Goal: Contribute content: Contribute content

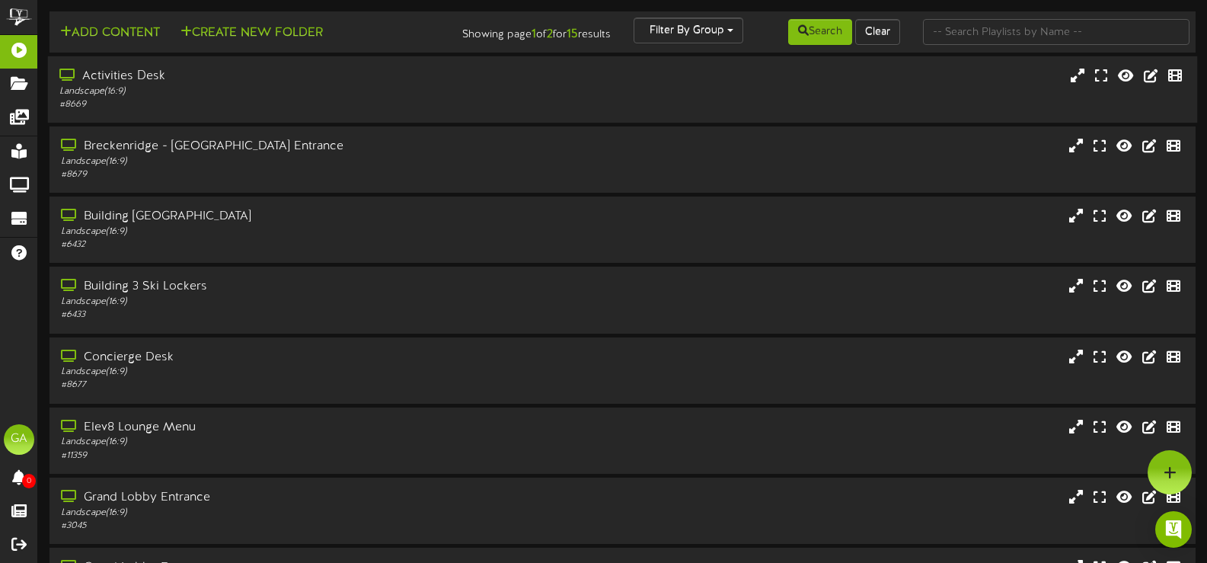
click at [444, 81] on div "Activities Desk" at bounding box center [287, 77] width 456 height 18
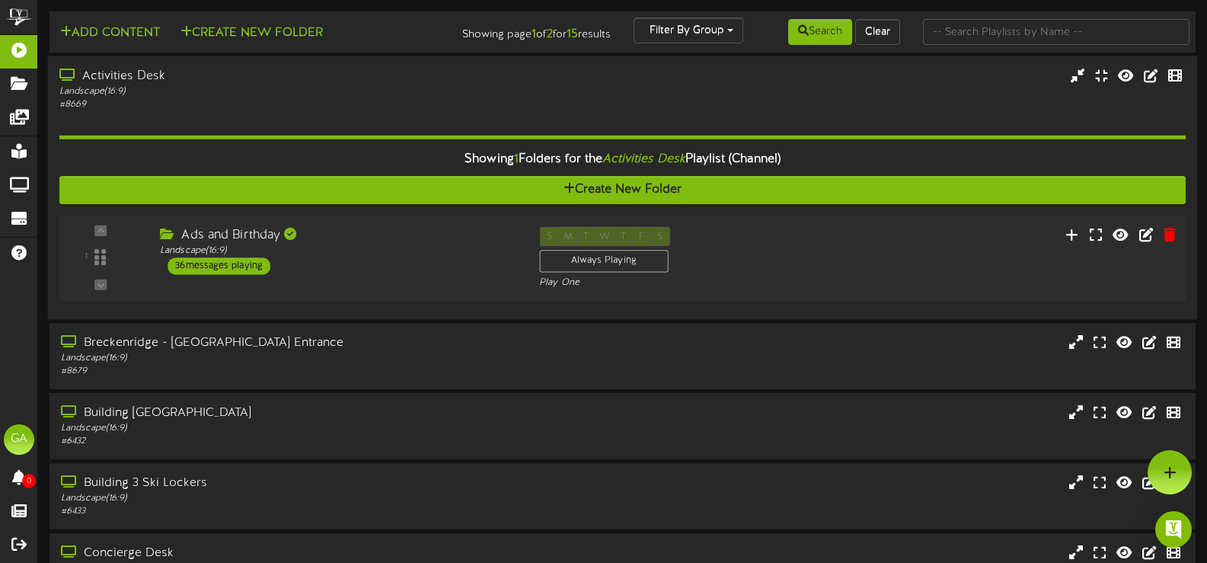
click at [130, 233] on div "1" at bounding box center [101, 258] width 72 height 62
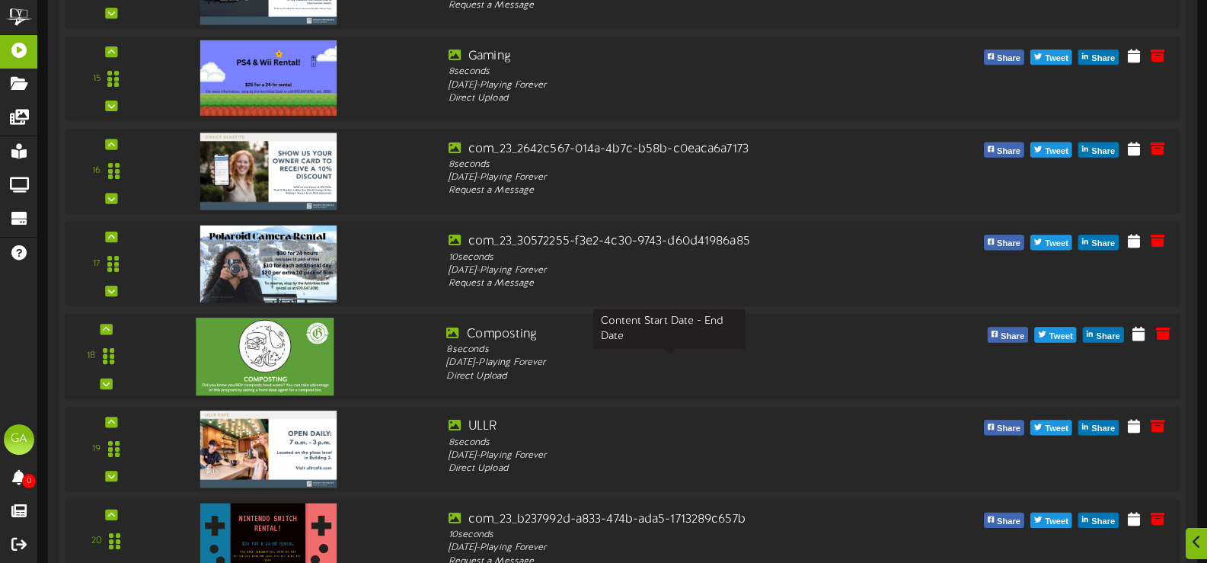
scroll to position [1747, 0]
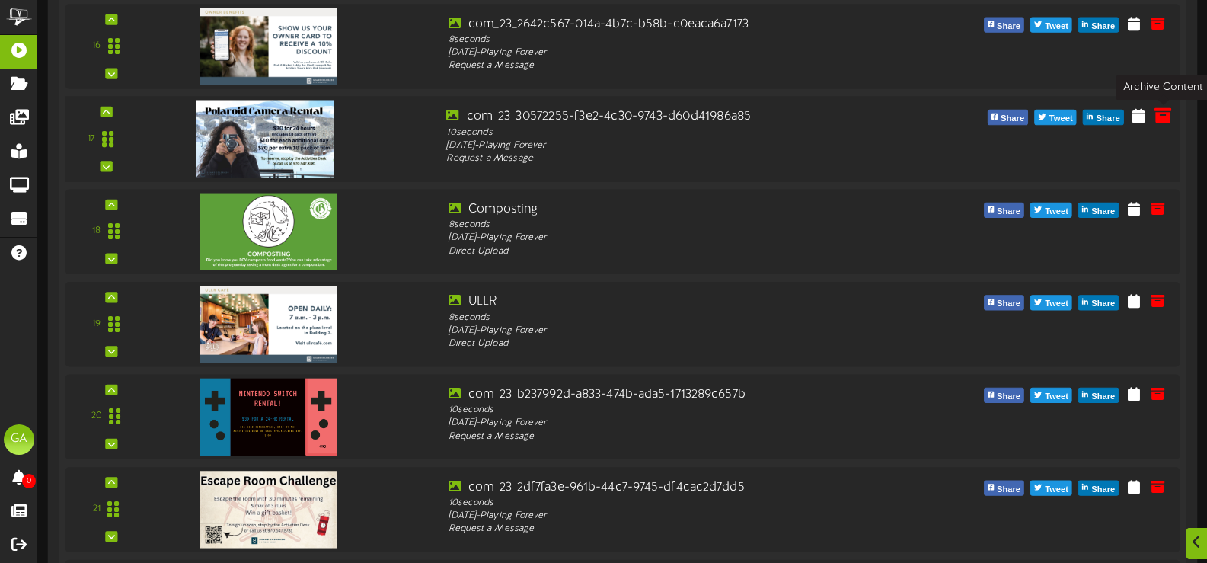
click at [1166, 117] on icon at bounding box center [1162, 115] width 17 height 17
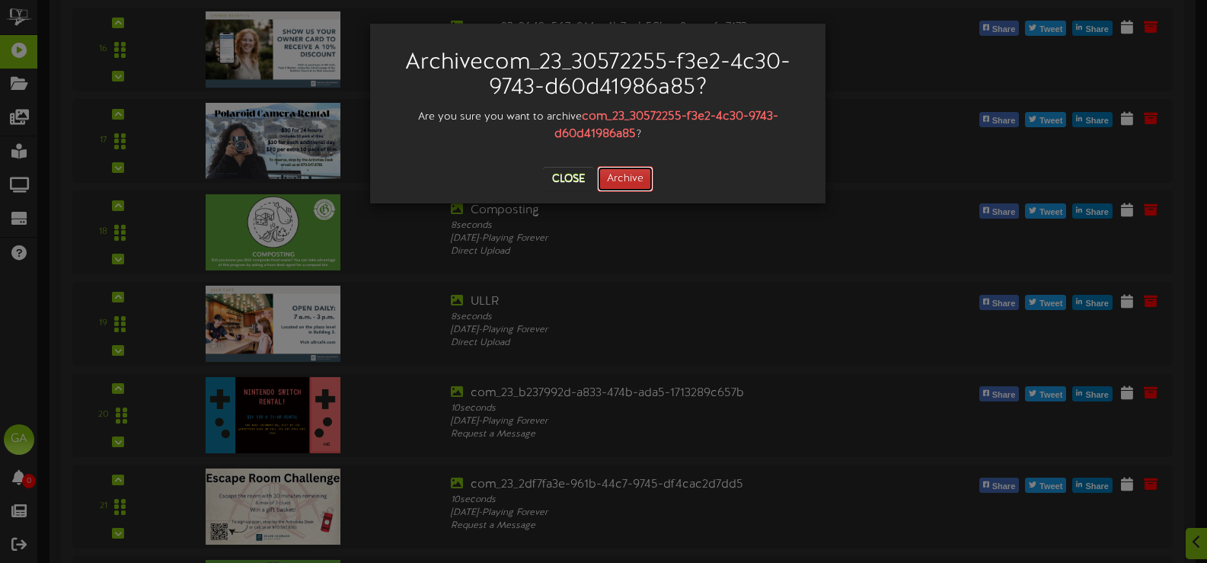
click at [614, 180] on button "Archive" at bounding box center [625, 179] width 56 height 26
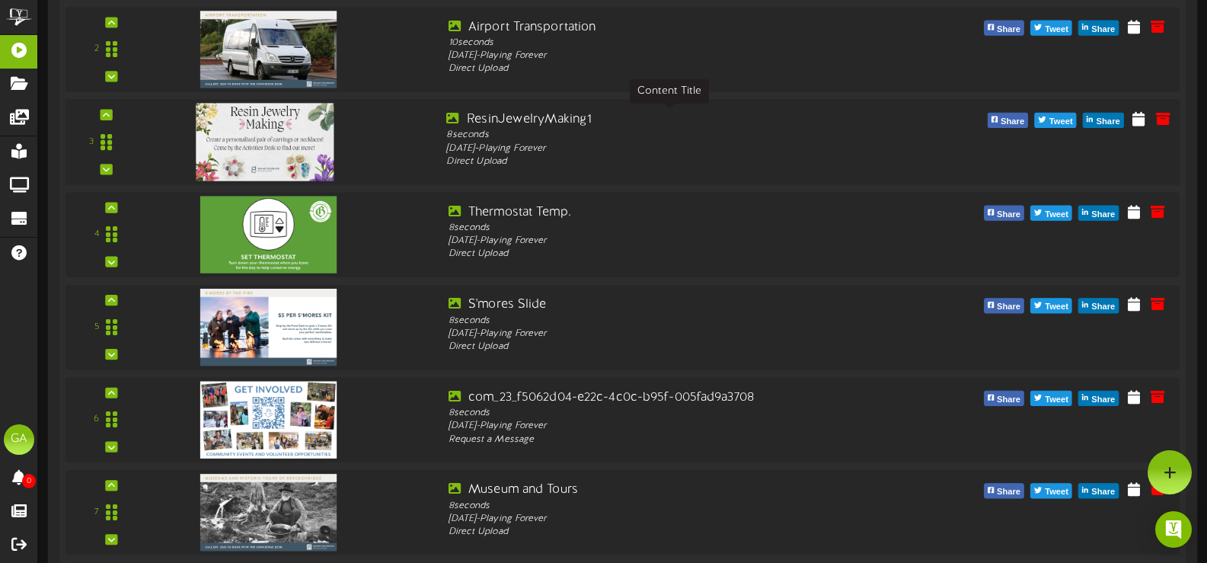
scroll to position [348, 0]
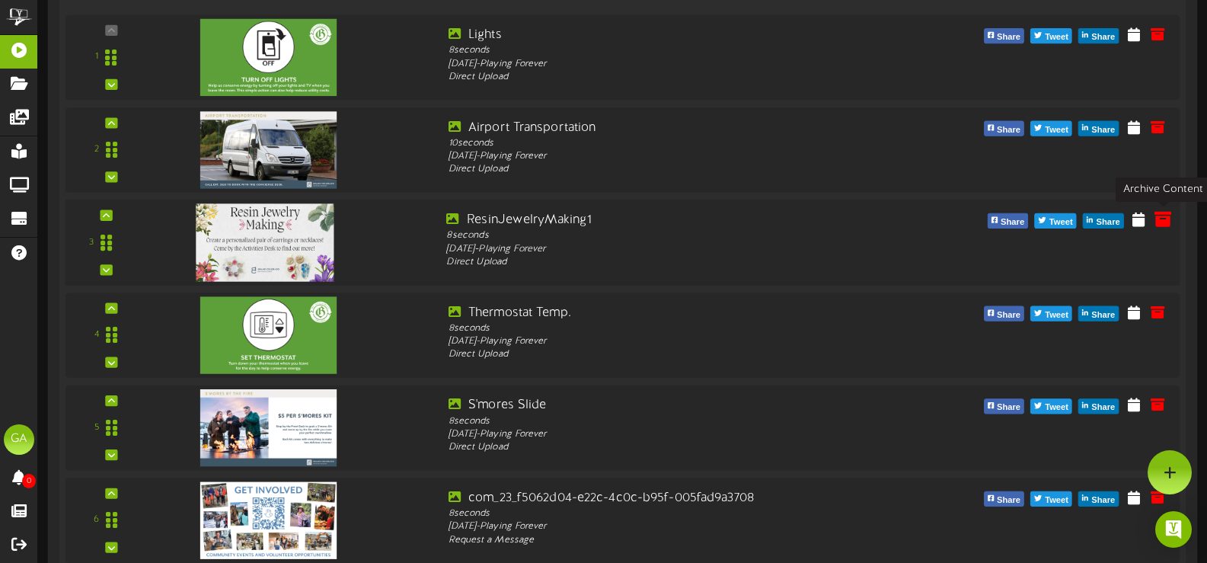
click at [1162, 222] on icon at bounding box center [1162, 218] width 17 height 17
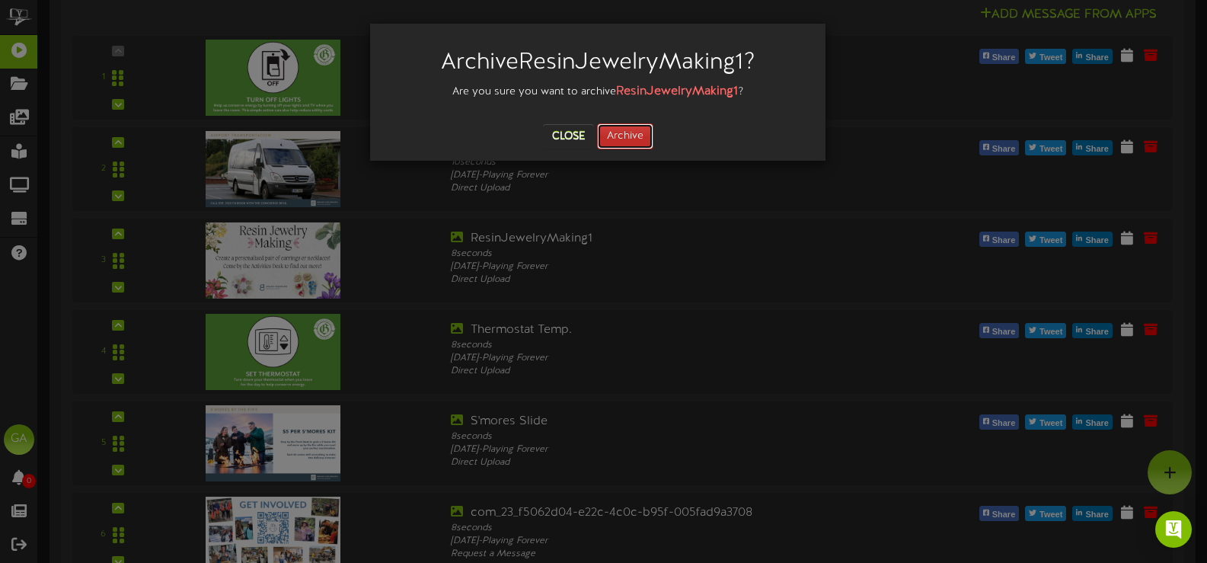
click at [635, 136] on button "Archive" at bounding box center [625, 136] width 56 height 26
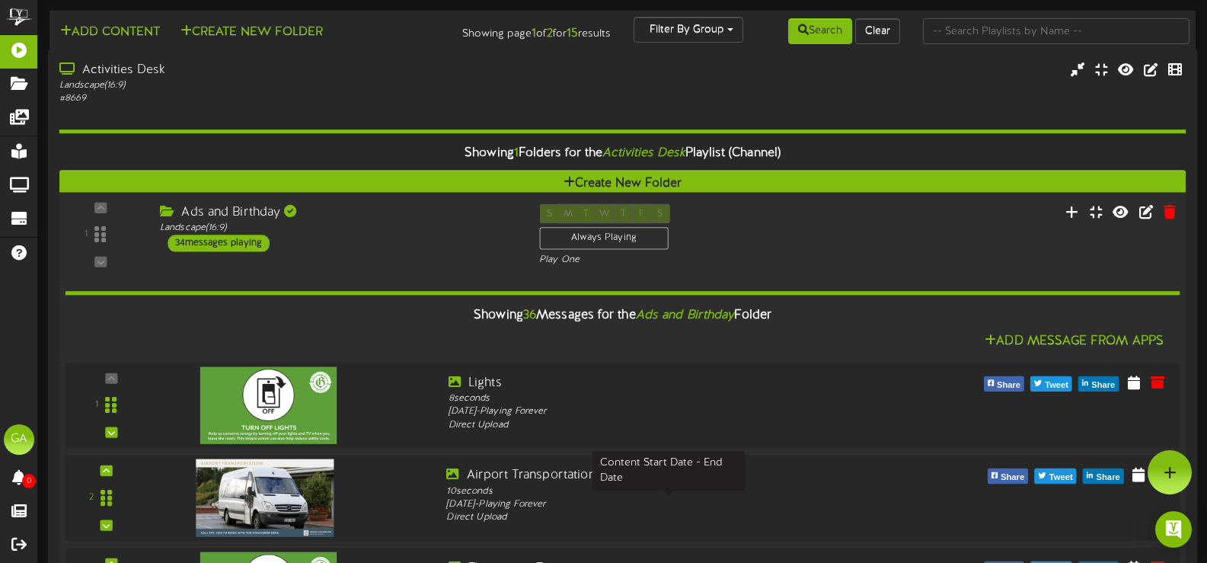
scroll to position [0, 0]
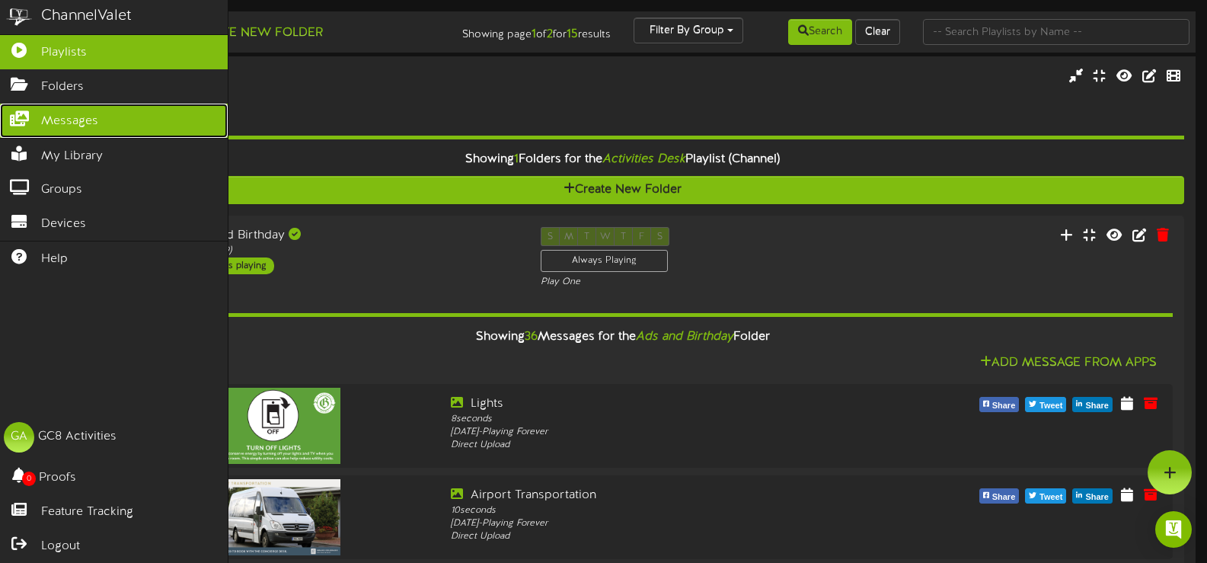
click at [65, 118] on span "Messages" at bounding box center [69, 122] width 57 height 18
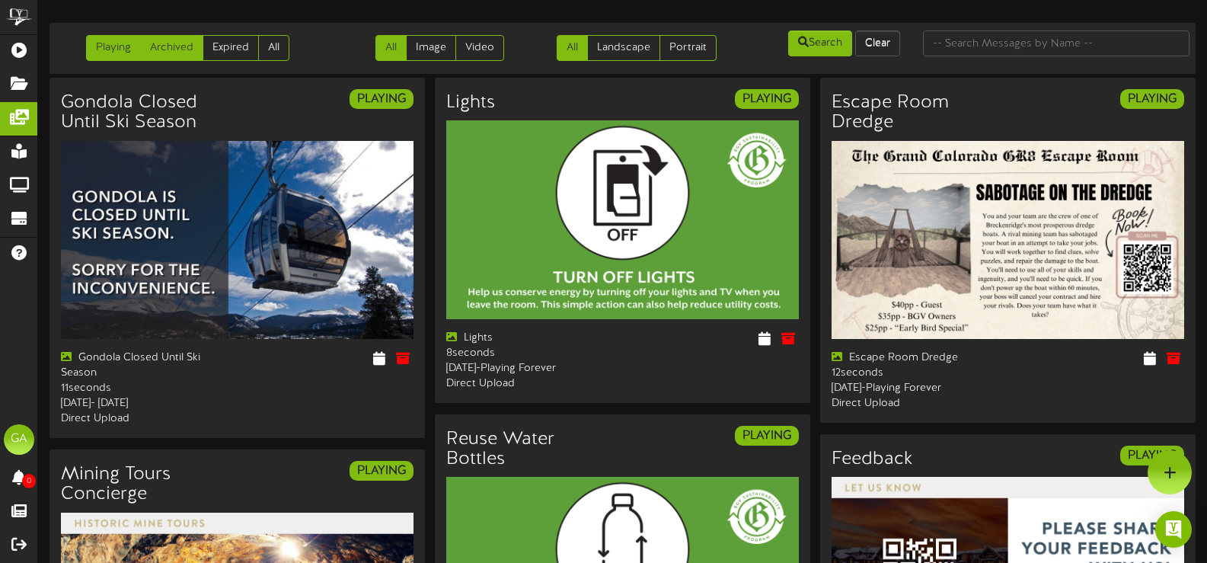
click at [183, 43] on link "Archived" at bounding box center [171, 48] width 63 height 26
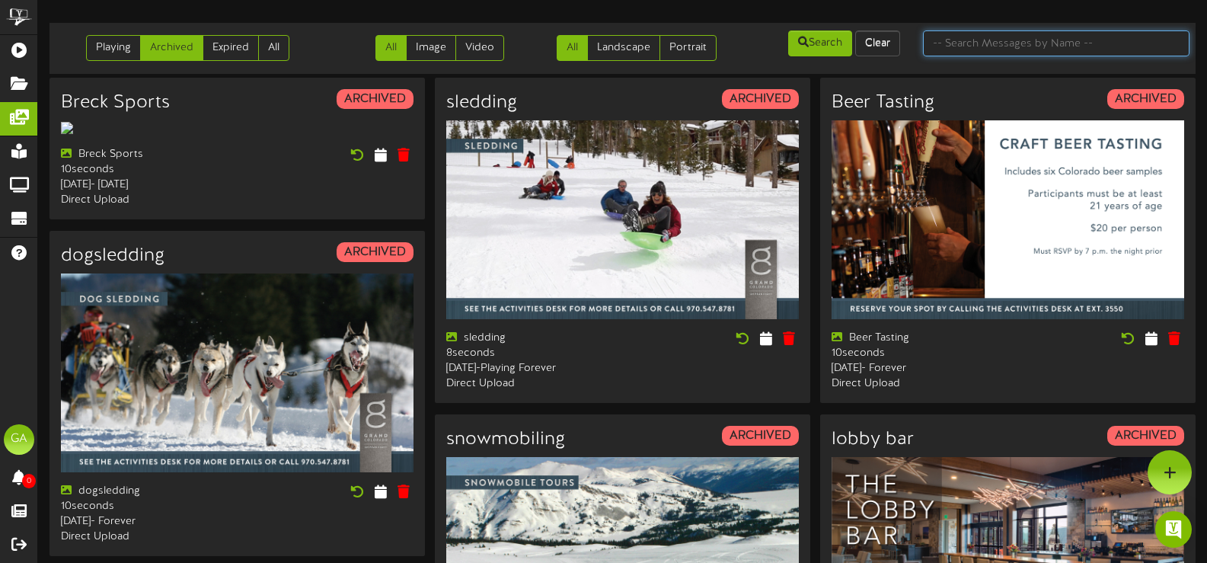
click at [1061, 37] on input "text" at bounding box center [1056, 43] width 266 height 26
type input "beer"
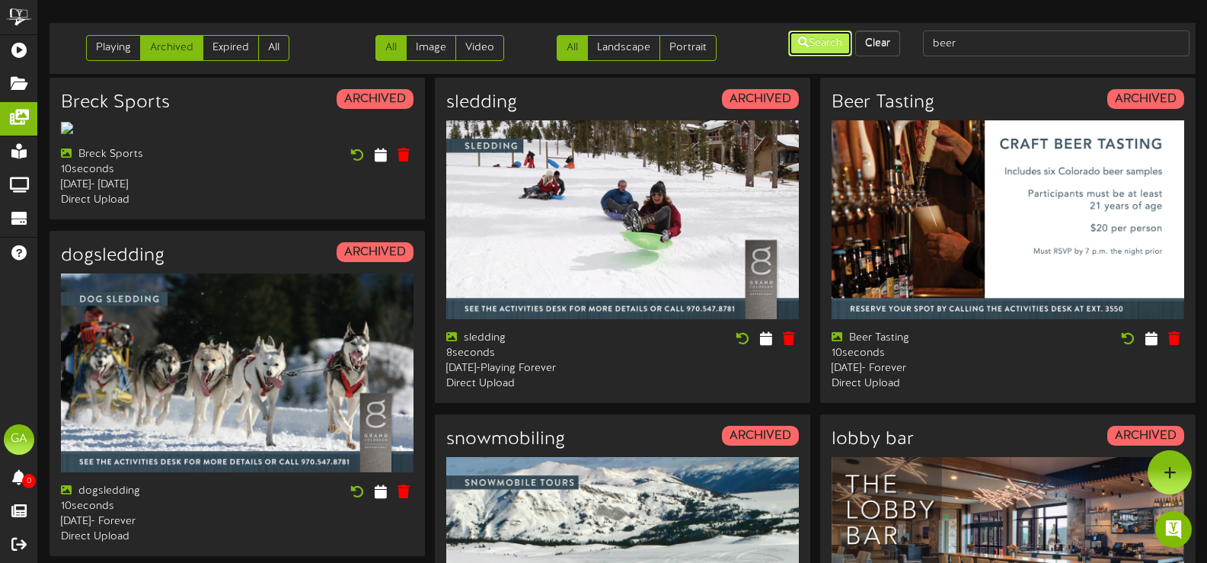
click at [841, 40] on button "Search" at bounding box center [820, 43] width 64 height 26
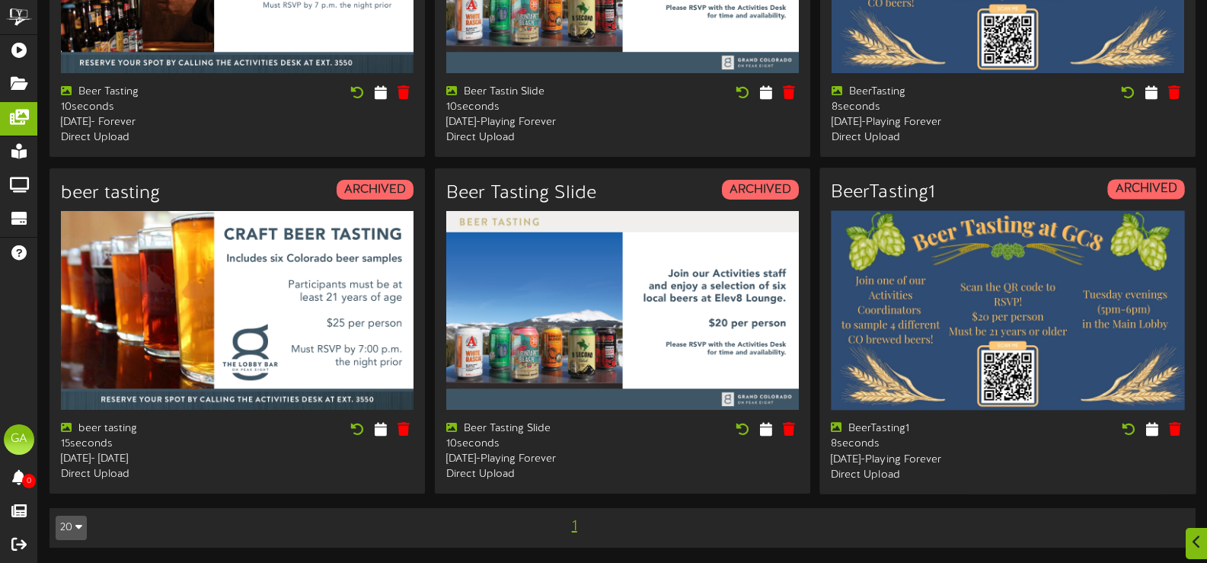
scroll to position [272, 0]
click at [1124, 420] on icon at bounding box center [1128, 428] width 17 height 17
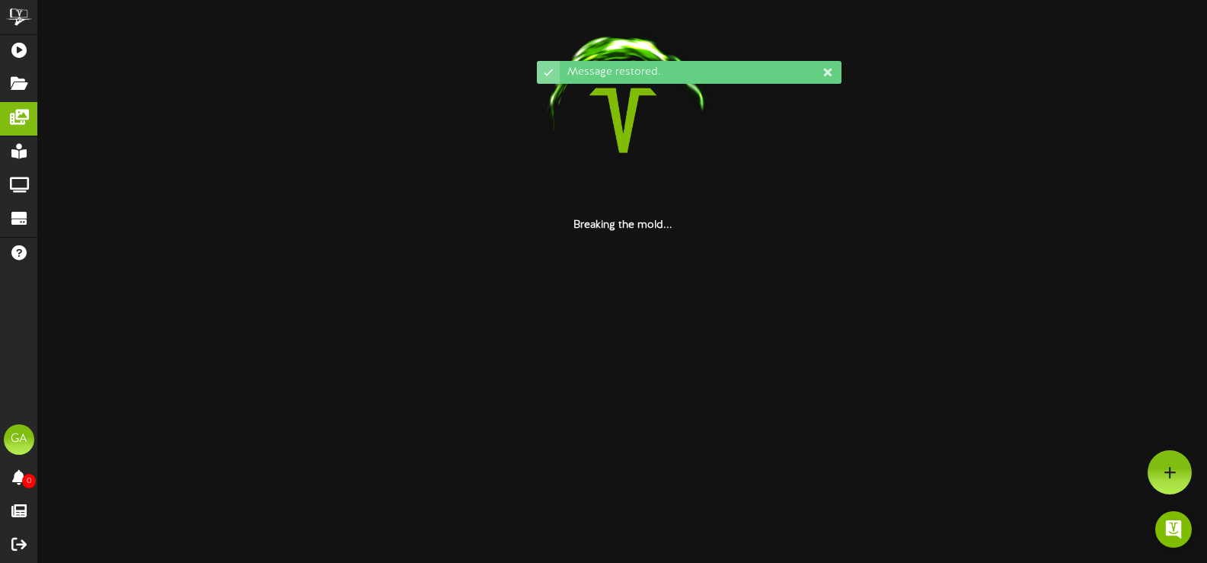
scroll to position [0, 0]
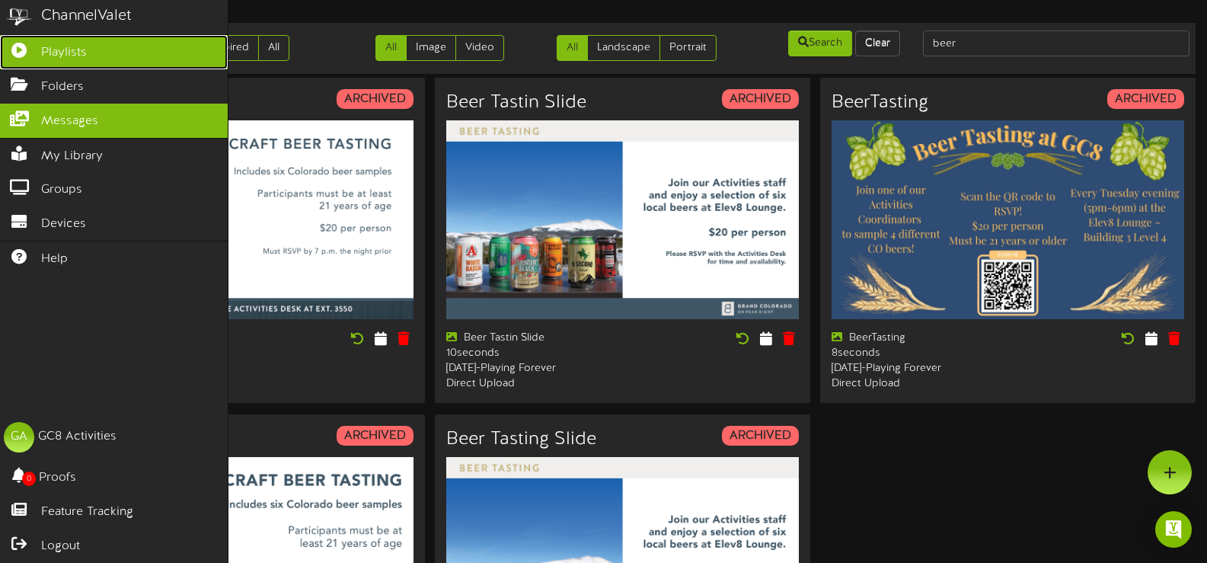
click at [63, 46] on span "Playlists" at bounding box center [64, 53] width 46 height 18
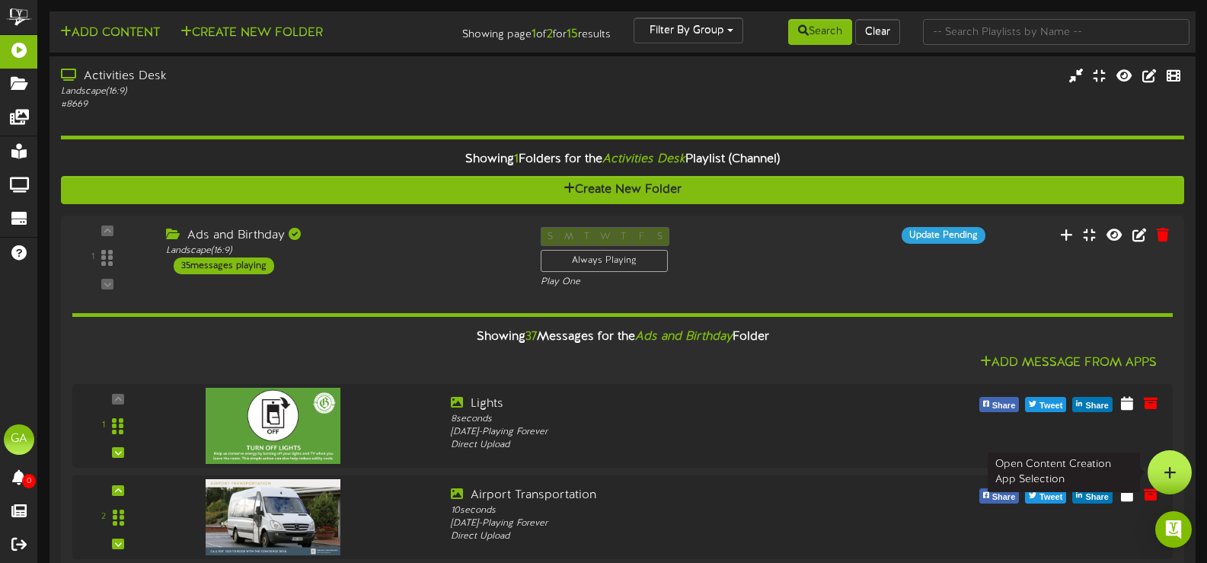
click at [1177, 466] on div at bounding box center [1169, 472] width 44 height 44
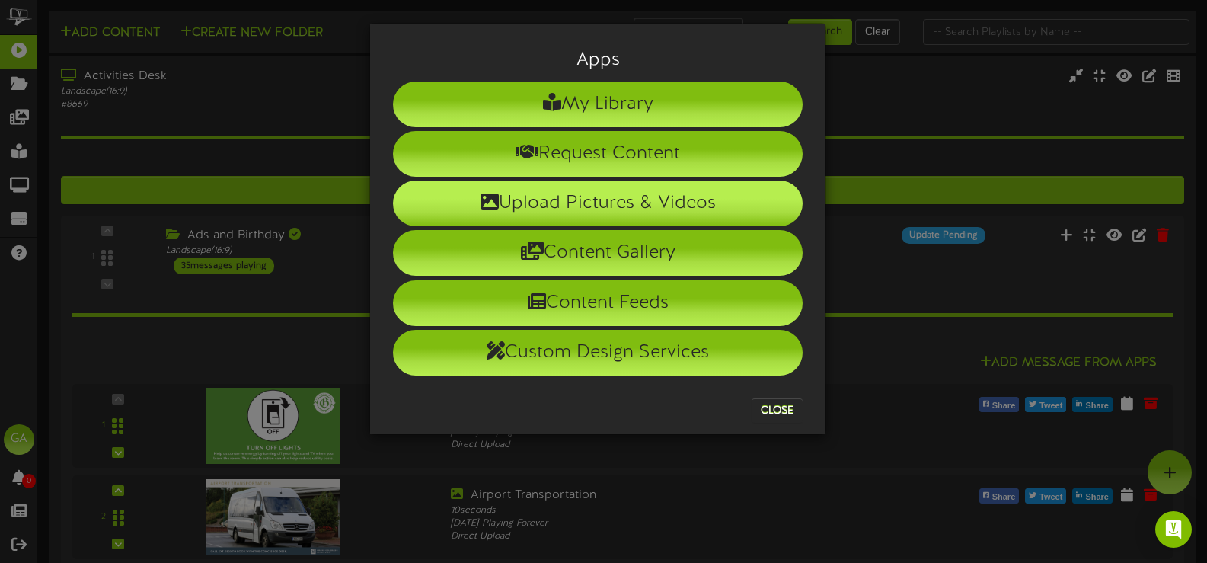
click at [630, 195] on li "Upload Pictures & Videos" at bounding box center [598, 203] width 410 height 46
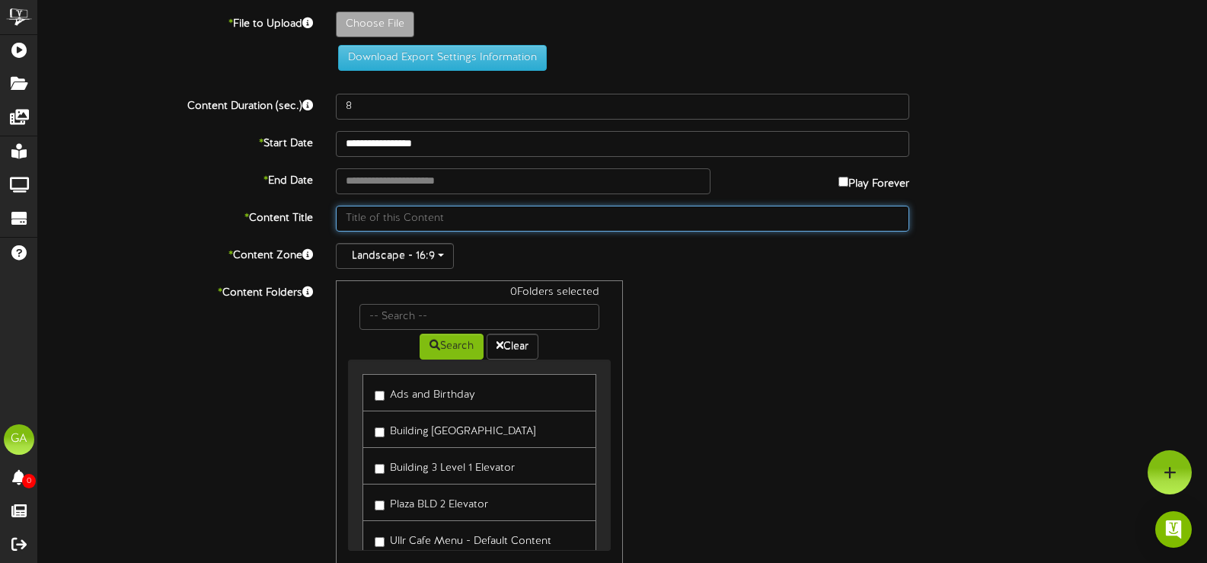
click at [448, 215] on input "text" at bounding box center [622, 219] width 573 height 26
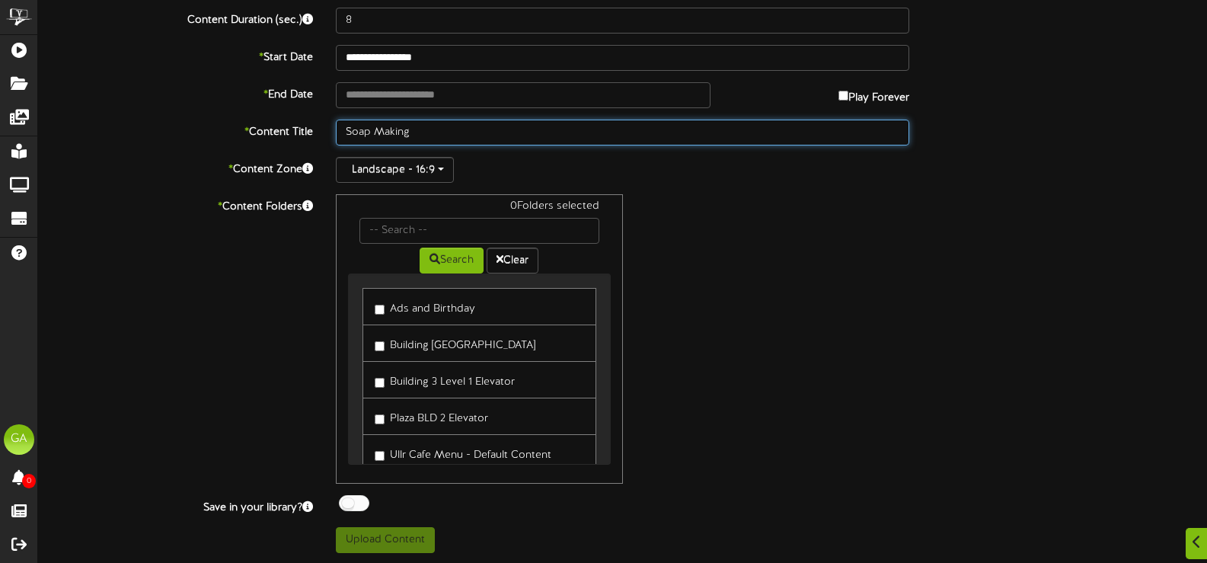
scroll to position [88, 0]
type input "Soap Making"
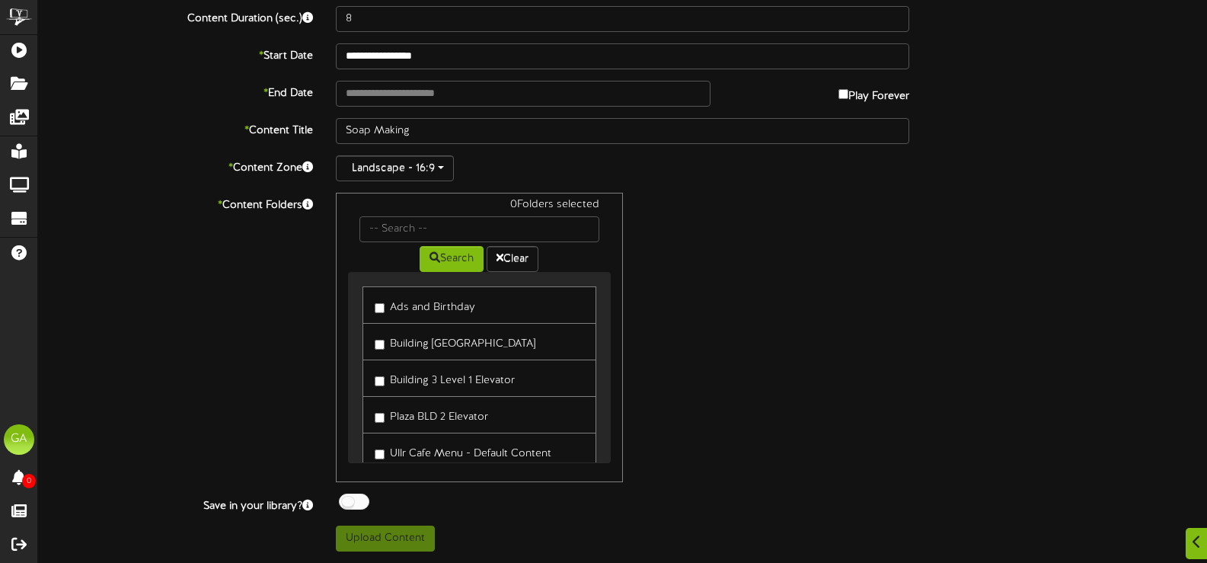
click at [380, 301] on label "Ads and Birthday" at bounding box center [425, 305] width 101 height 21
click at [521, 170] on div "Landscape - 16:9" at bounding box center [622, 168] width 573 height 26
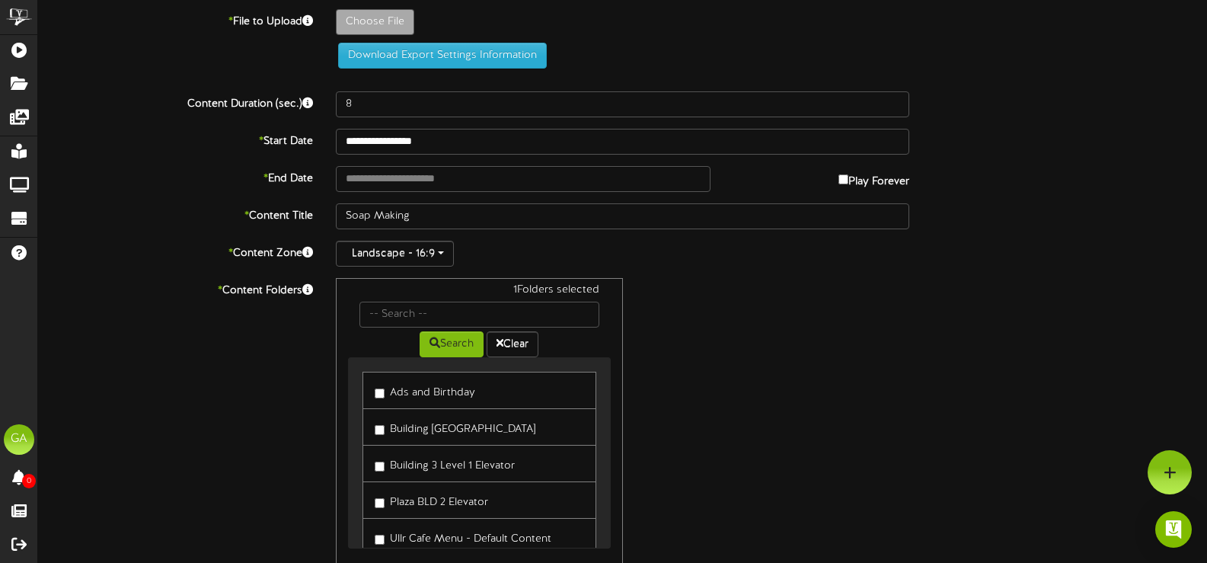
scroll to position [0, 0]
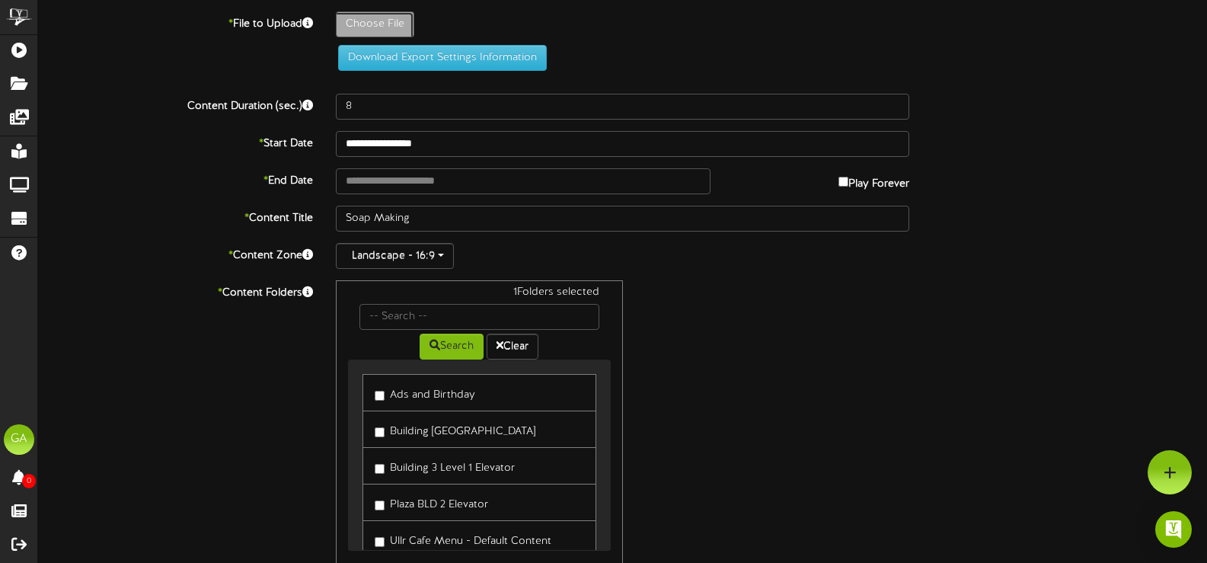
type input "**********"
type input "SoapMaking"
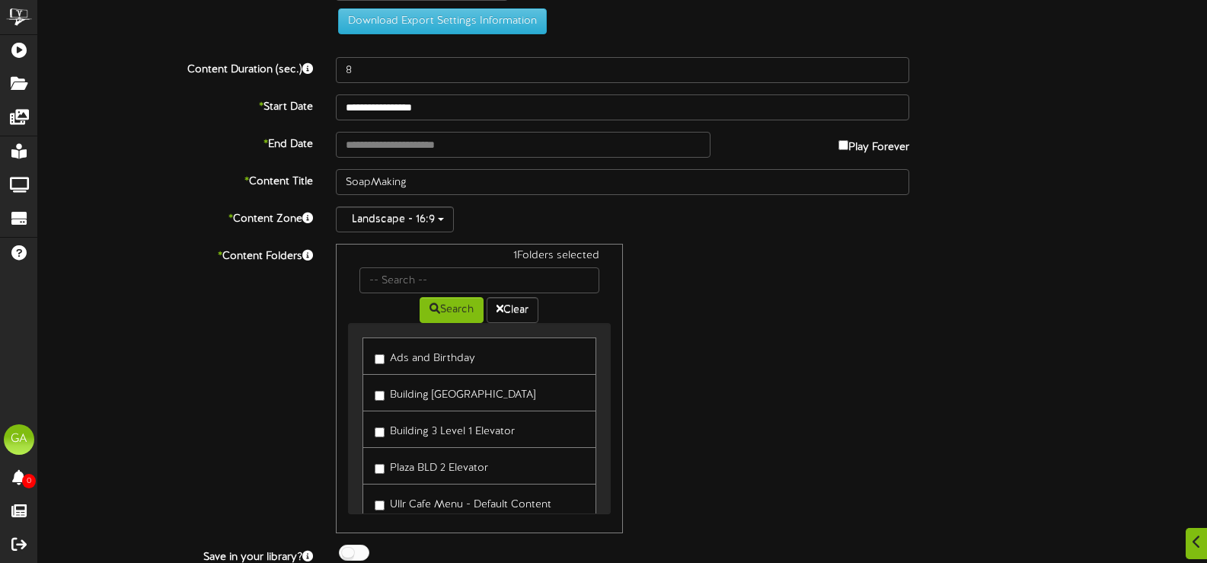
scroll to position [173, 0]
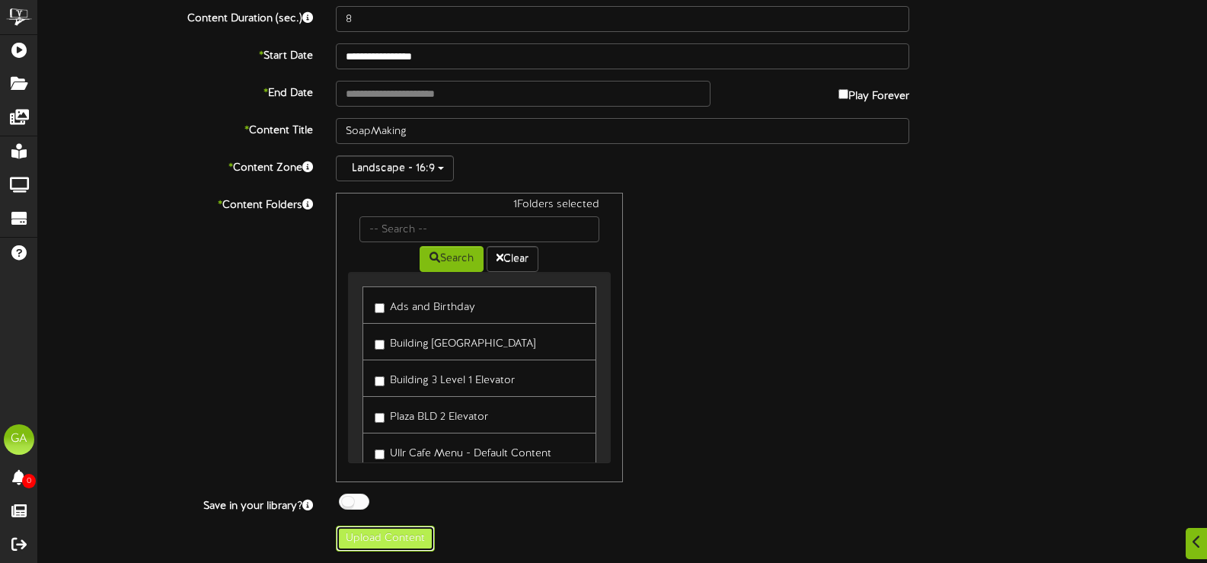
click at [385, 544] on button "Upload Content" at bounding box center [385, 538] width 99 height 26
type input "**********"
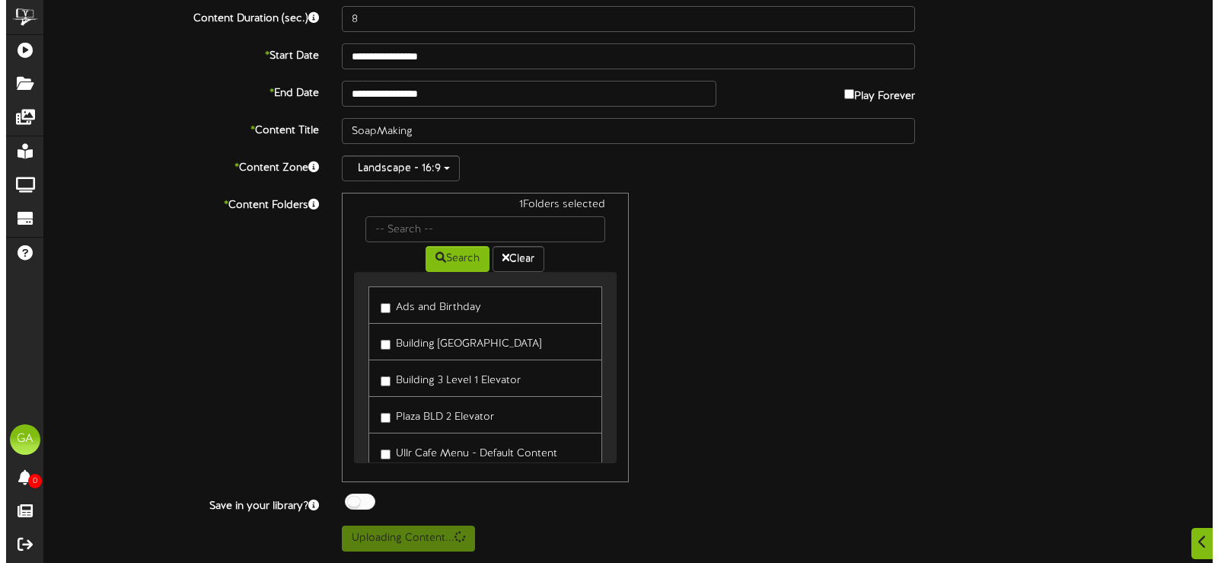
scroll to position [0, 0]
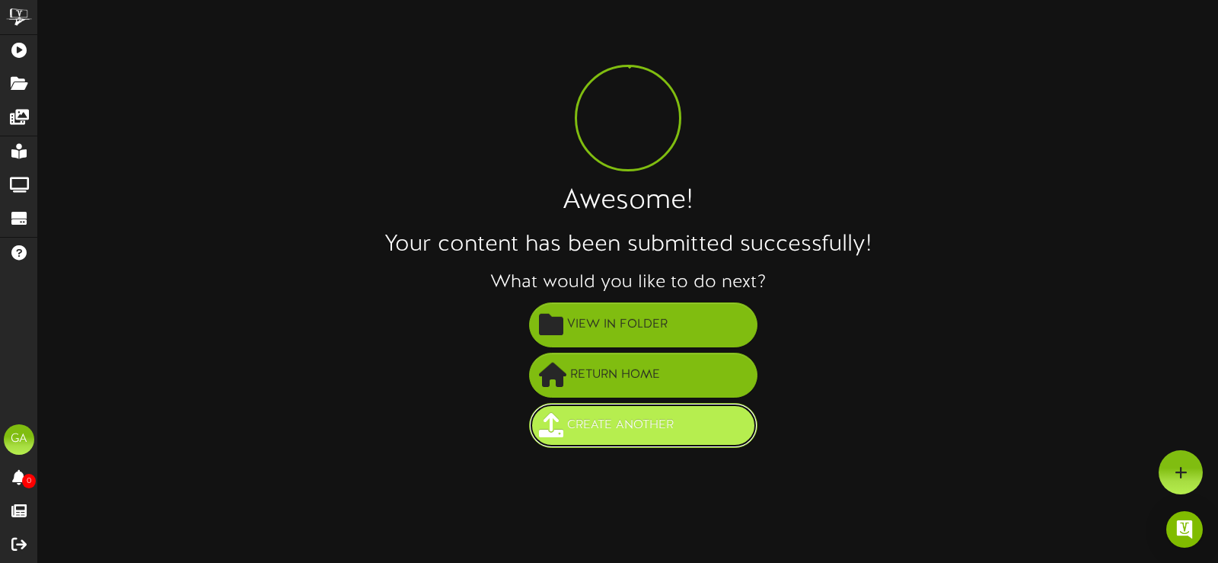
click at [718, 417] on button "Create Another" at bounding box center [643, 425] width 228 height 45
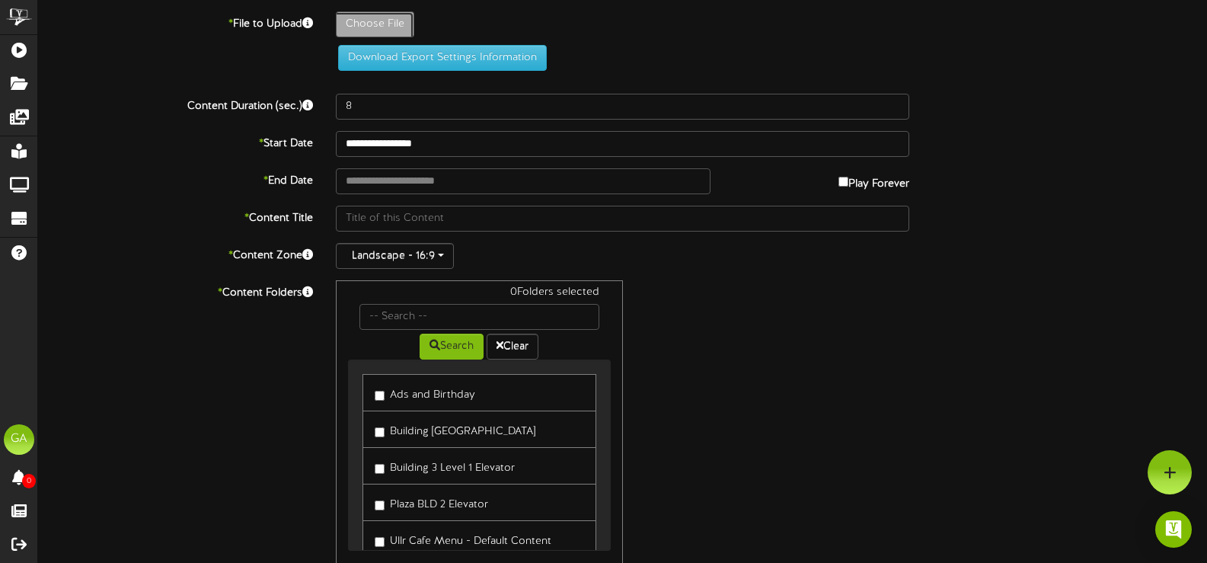
type input "**********"
type input "CandleMaking"
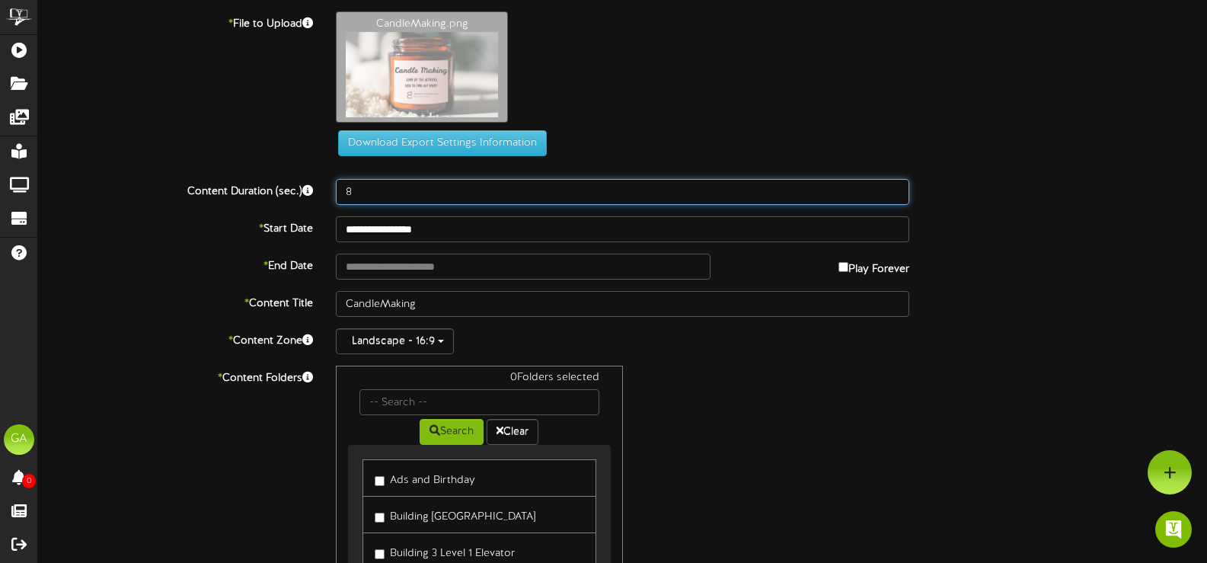
click at [424, 197] on input "8" at bounding box center [622, 192] width 573 height 26
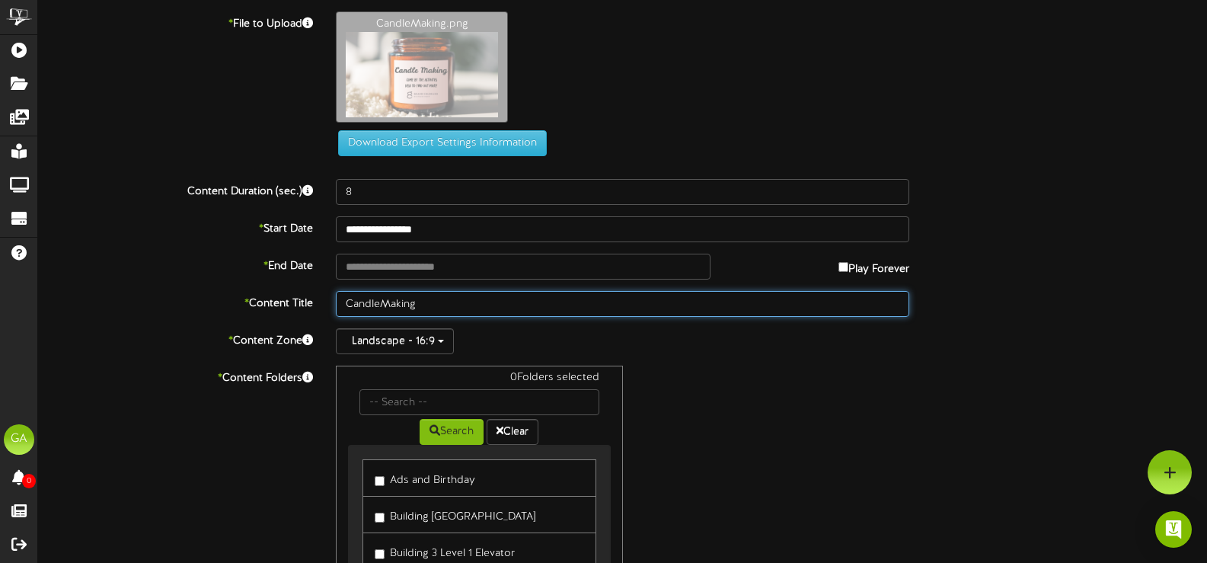
click at [538, 305] on input "CandleMaking" at bounding box center [622, 304] width 573 height 26
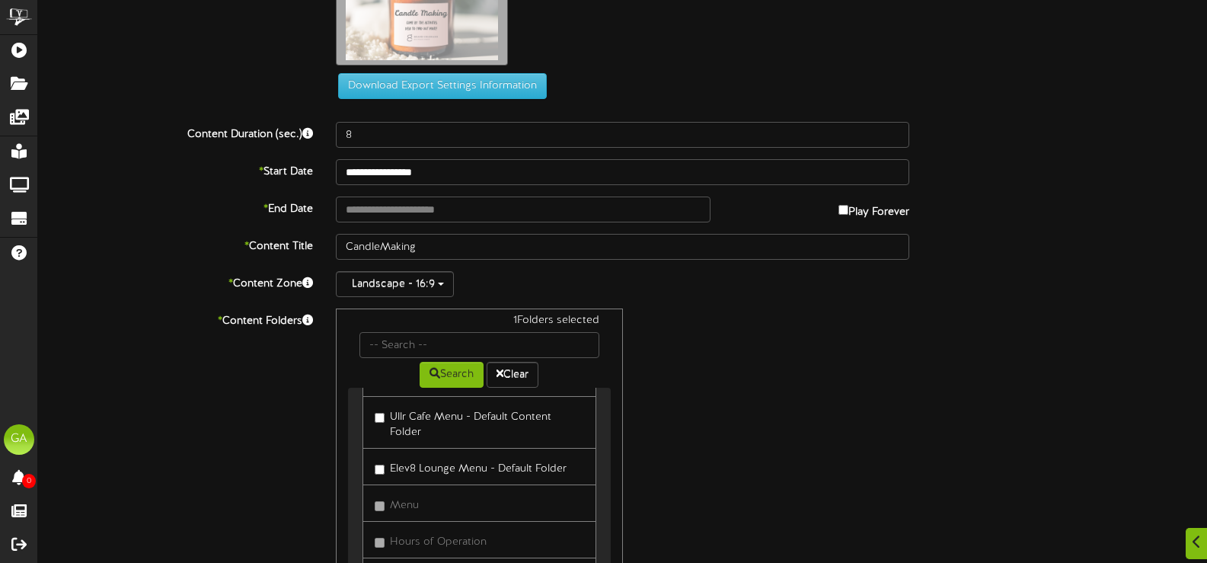
scroll to position [173, 0]
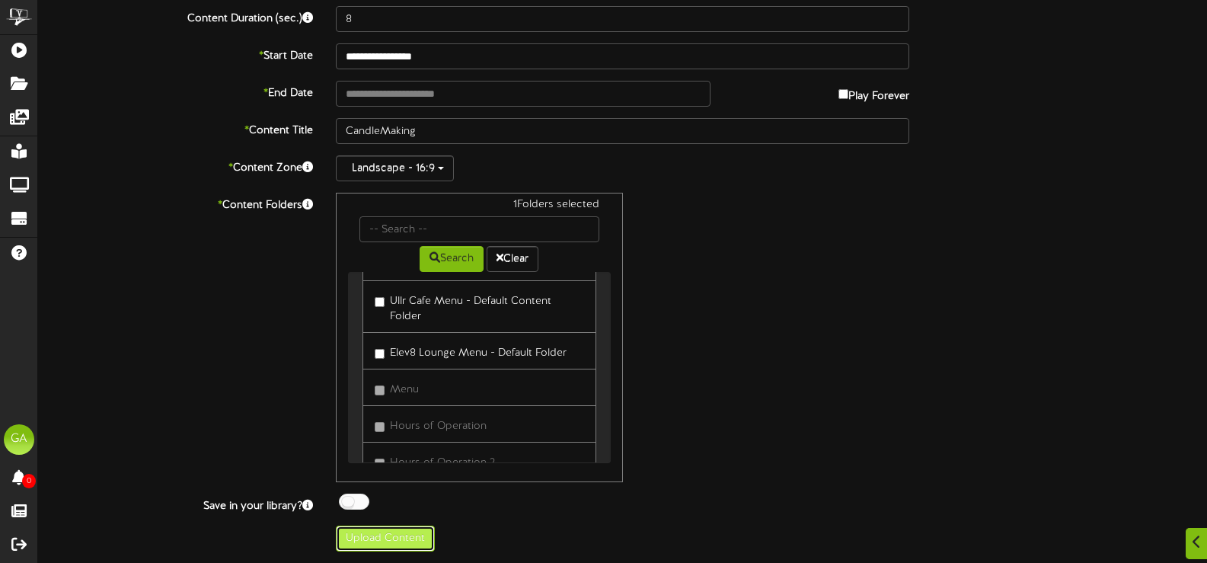
click at [403, 541] on button "Upload Content" at bounding box center [385, 538] width 99 height 26
type input "**********"
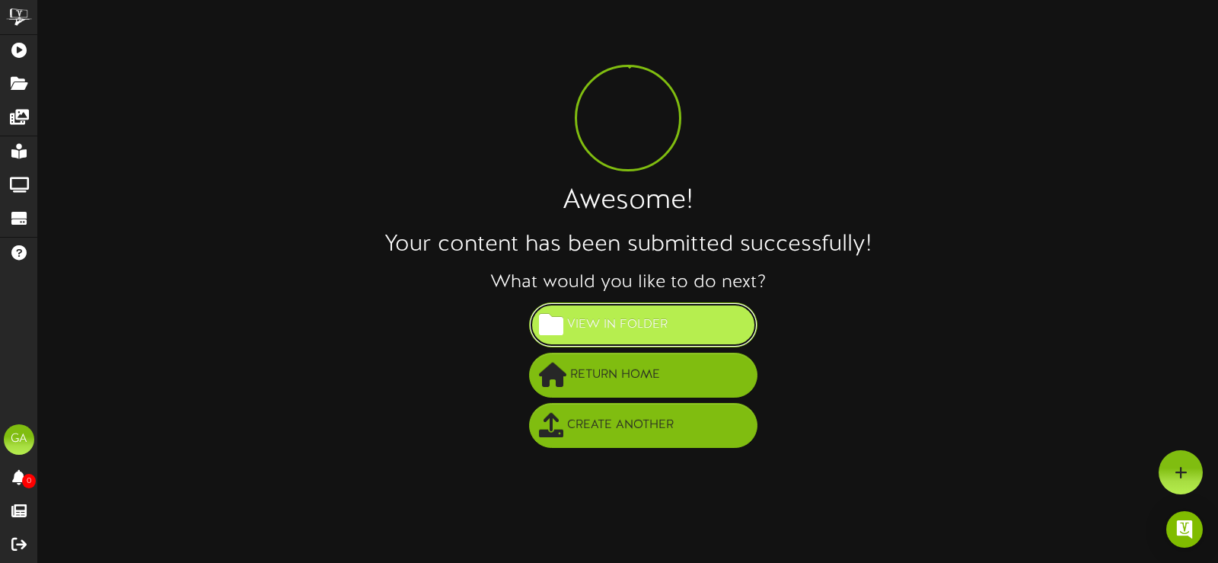
click at [585, 331] on span "View in Folder" at bounding box center [617, 324] width 108 height 25
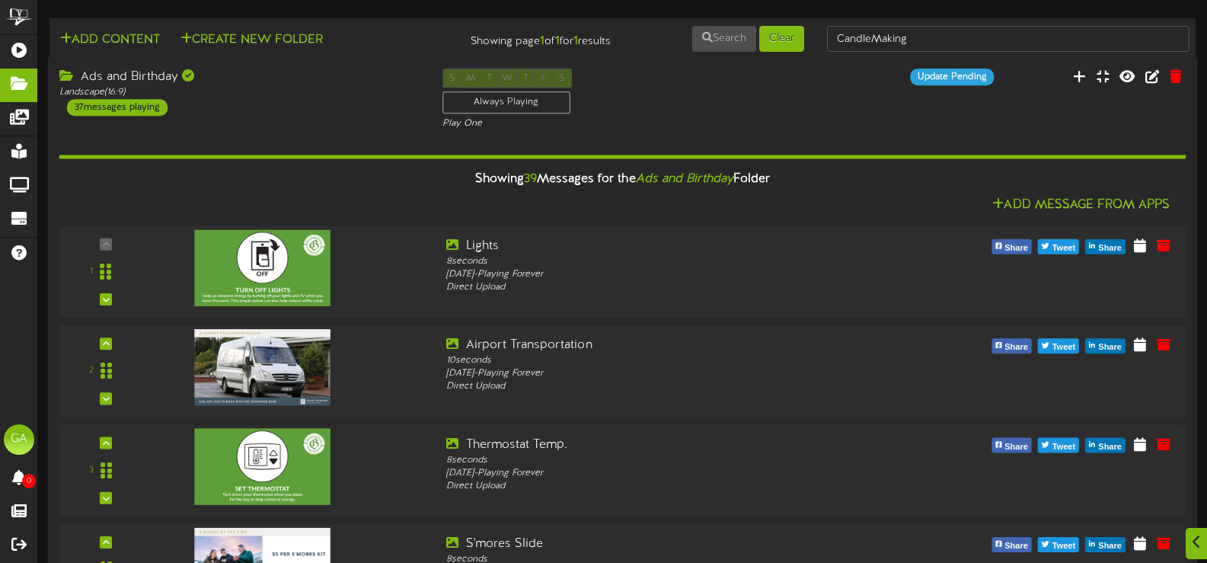
scroll to position [3549, 0]
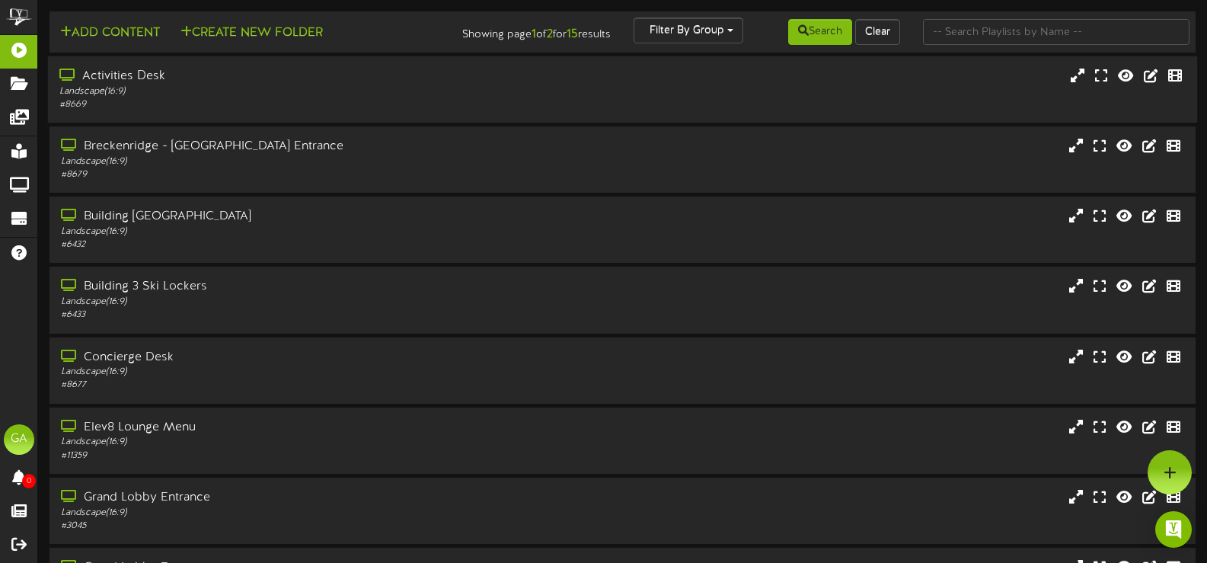
click at [259, 94] on div "Landscape ( 16:9 )" at bounding box center [287, 91] width 456 height 13
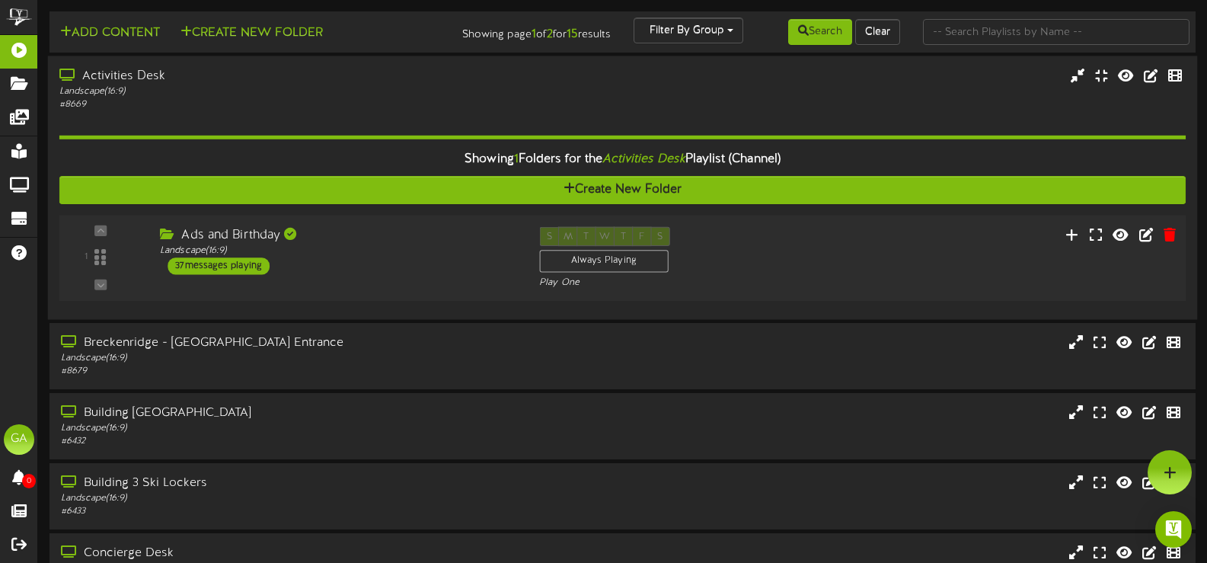
click at [327, 240] on div "Ads and Birthday" at bounding box center [338, 236] width 356 height 18
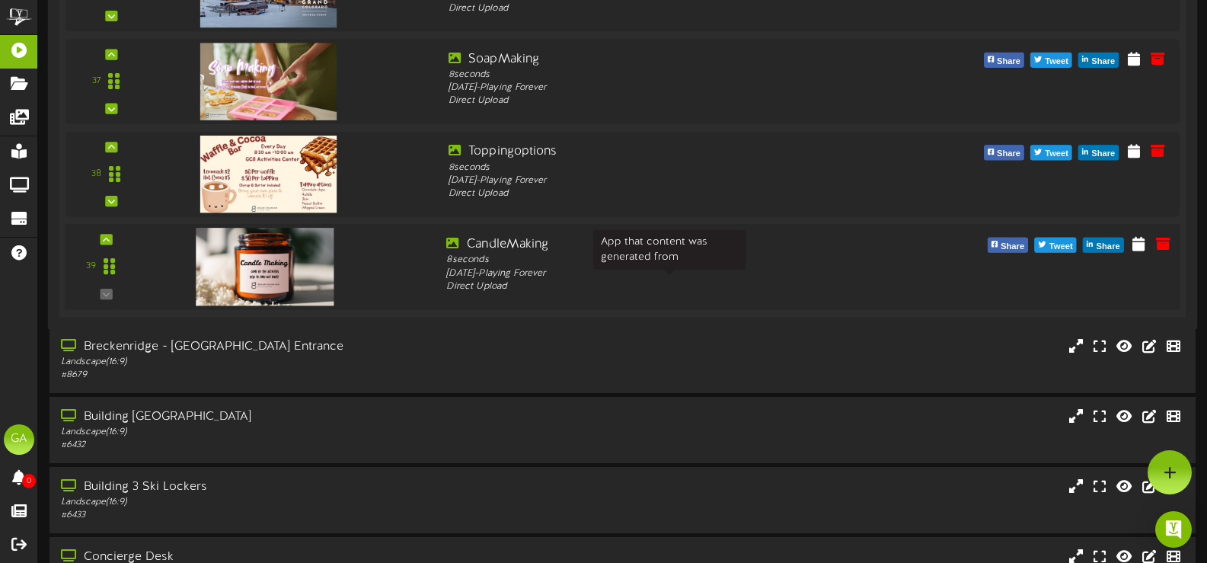
scroll to position [3579, 0]
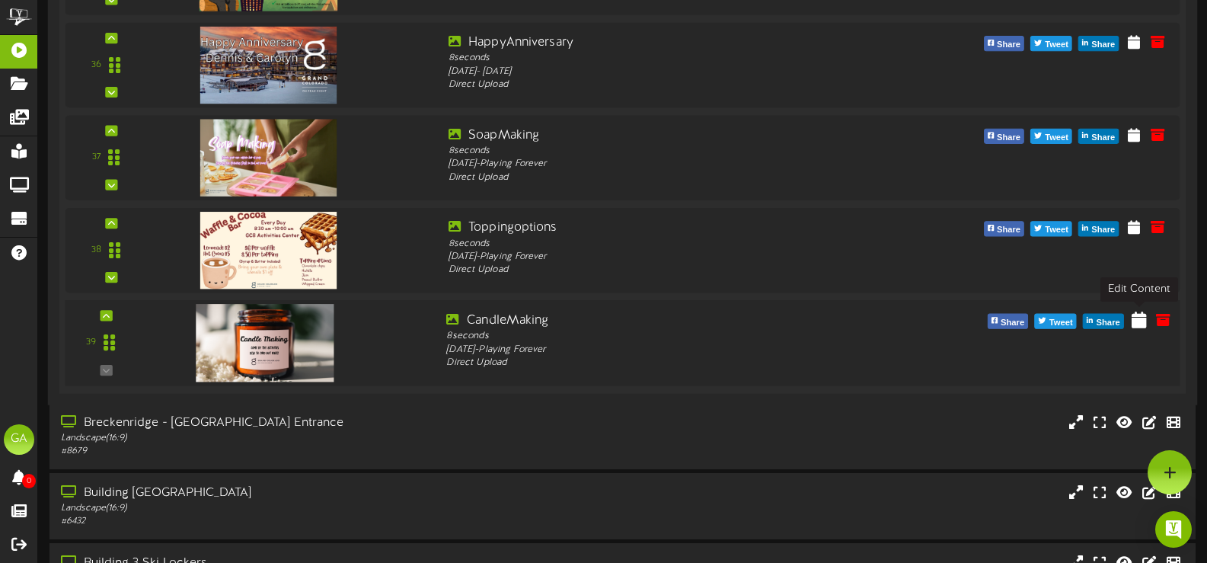
click at [1144, 324] on icon at bounding box center [1138, 319] width 15 height 17
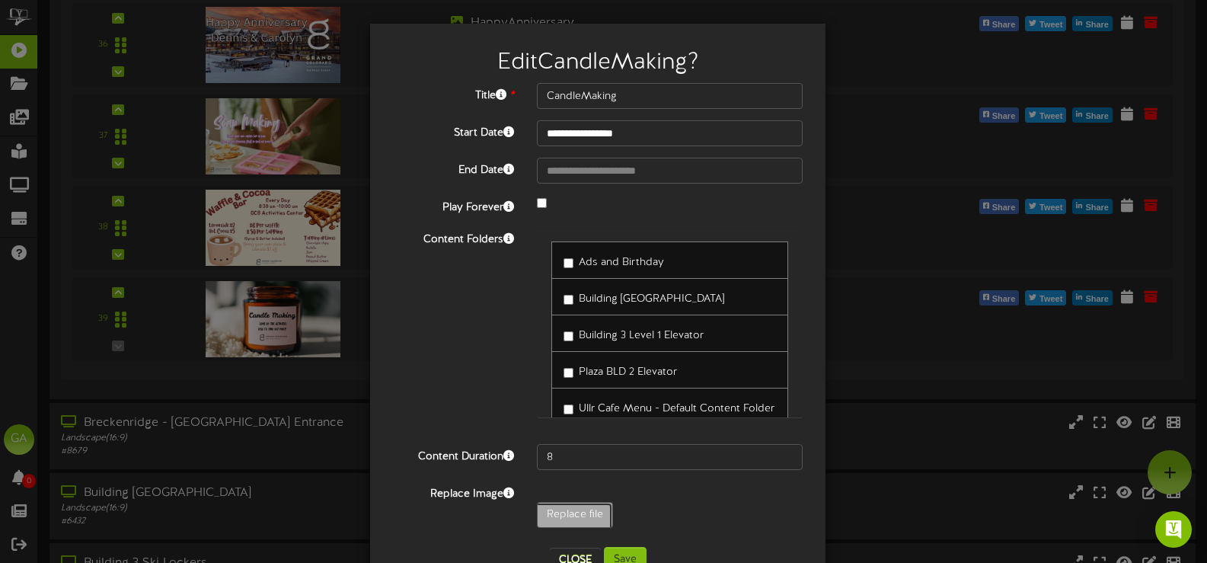
type input "**********"
type input "CandleMaking1"
click at [618, 557] on button "Save" at bounding box center [625, 560] width 43 height 26
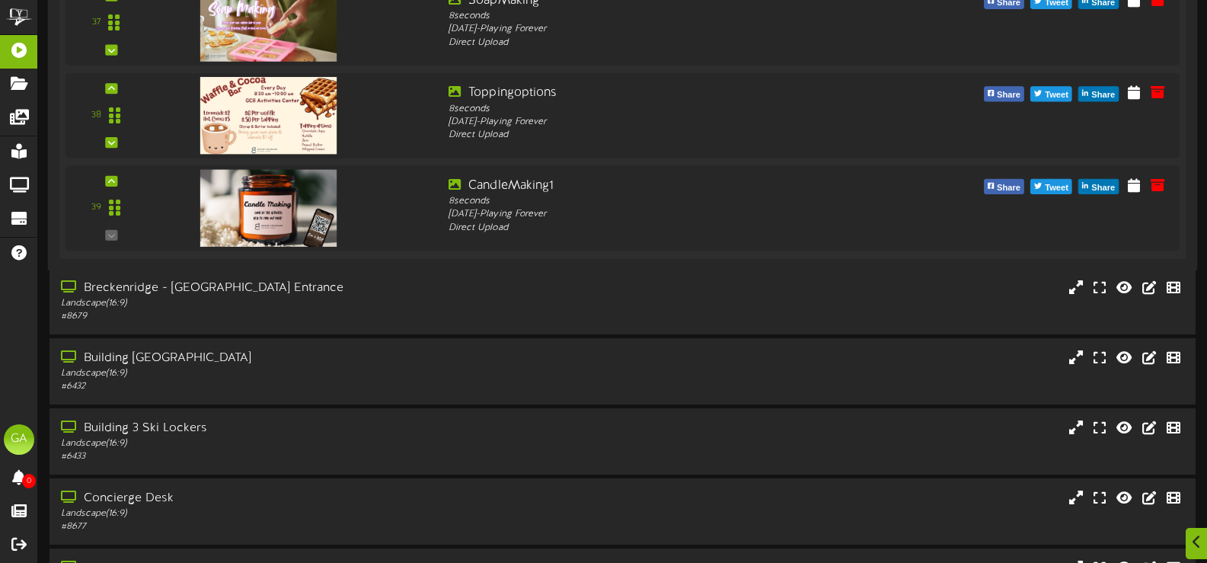
scroll to position [3655, 0]
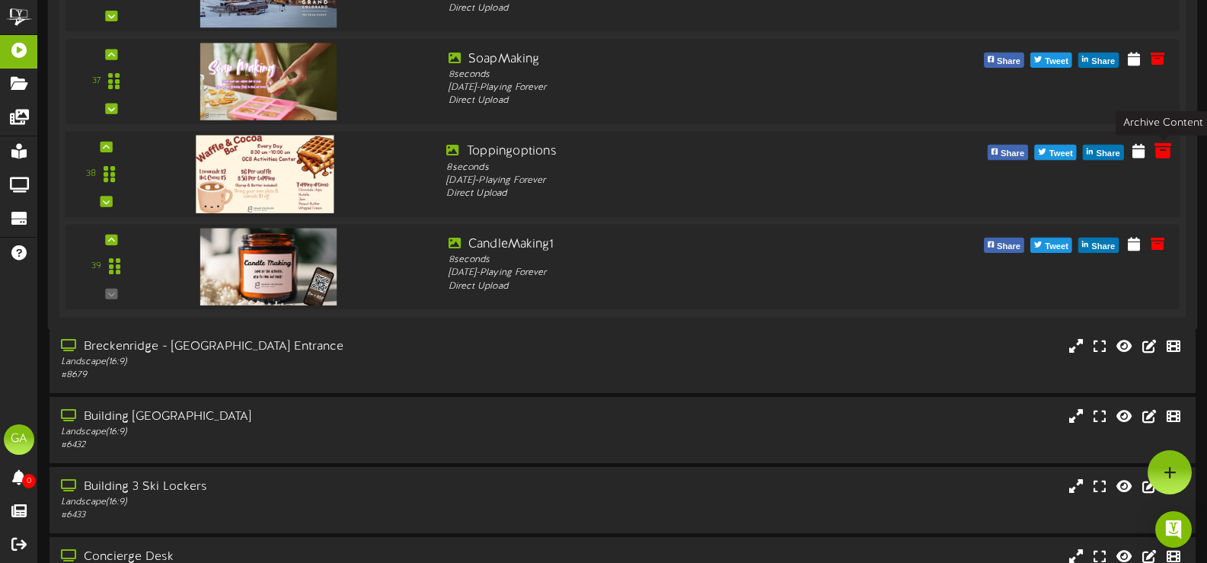
click at [1166, 148] on icon at bounding box center [1162, 150] width 17 height 17
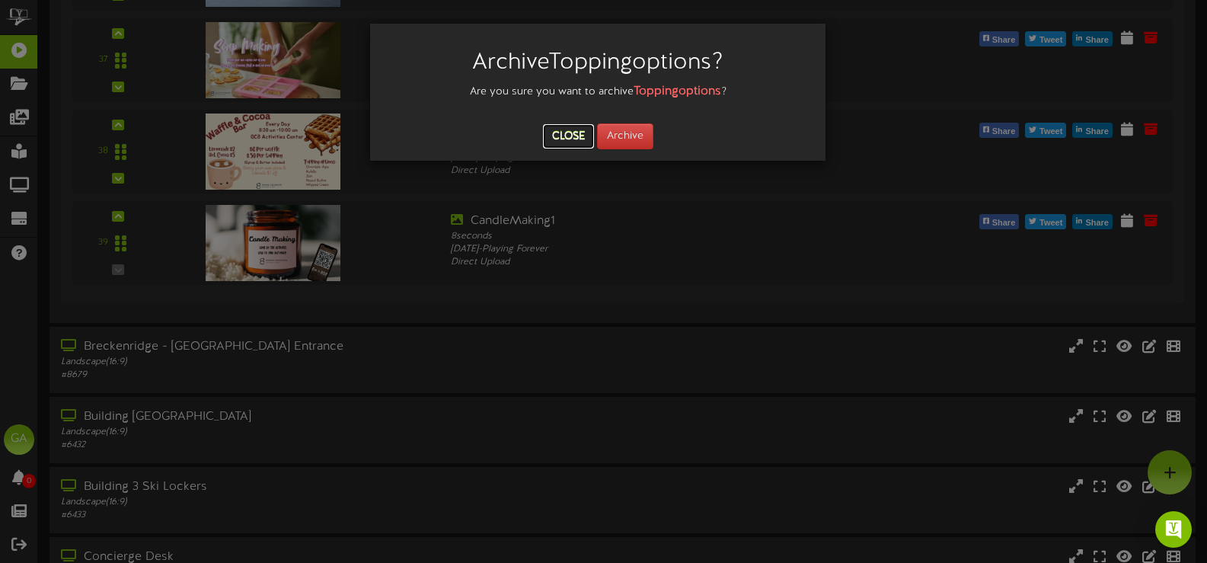
click at [564, 124] on button "Close" at bounding box center [568, 136] width 51 height 24
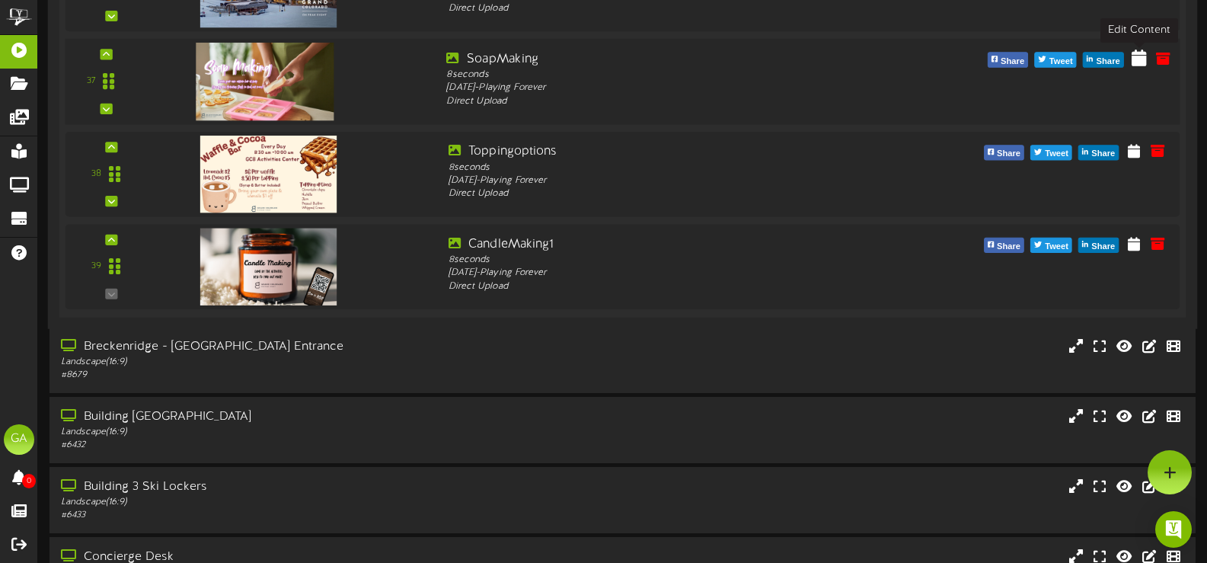
click at [1141, 56] on icon at bounding box center [1138, 57] width 15 height 17
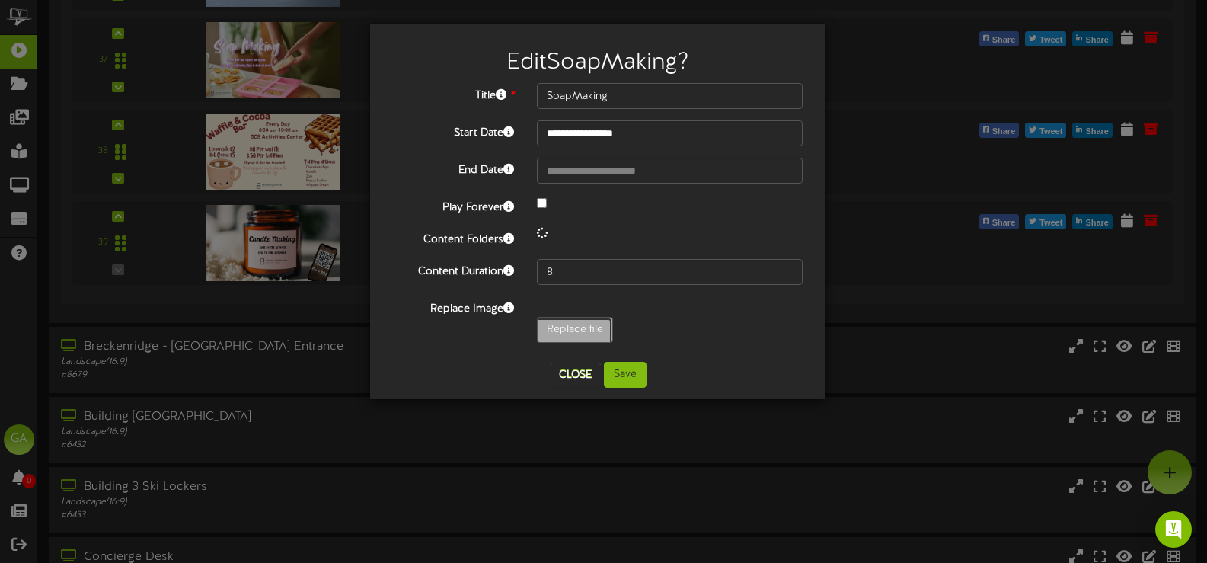
click at [580, 326] on div "**********" at bounding box center [598, 216] width 410 height 267
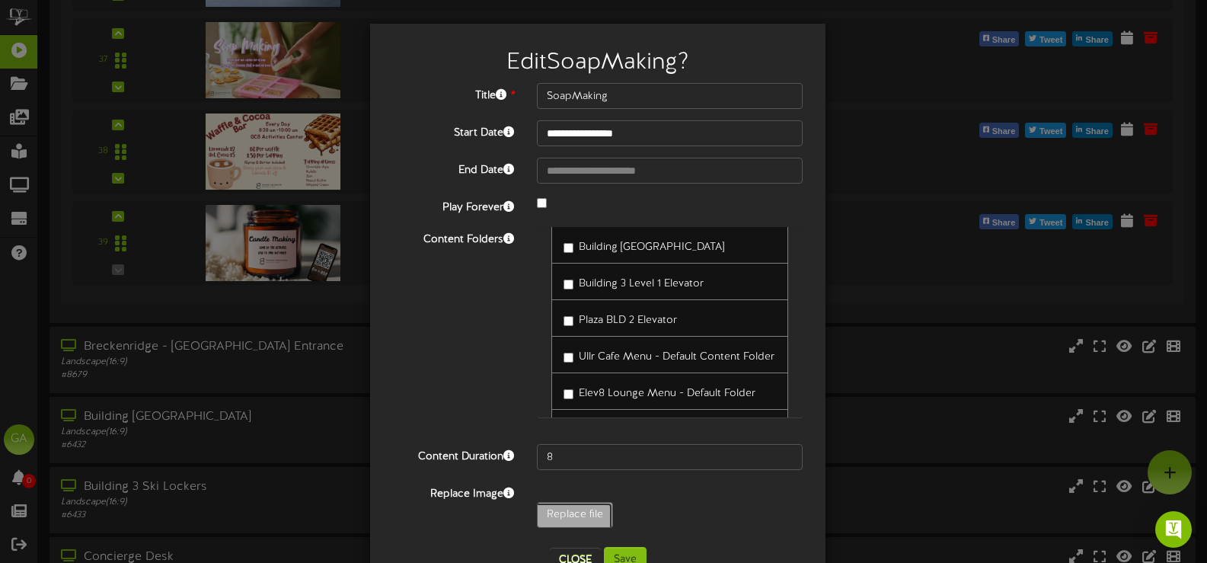
scroll to position [76, 0]
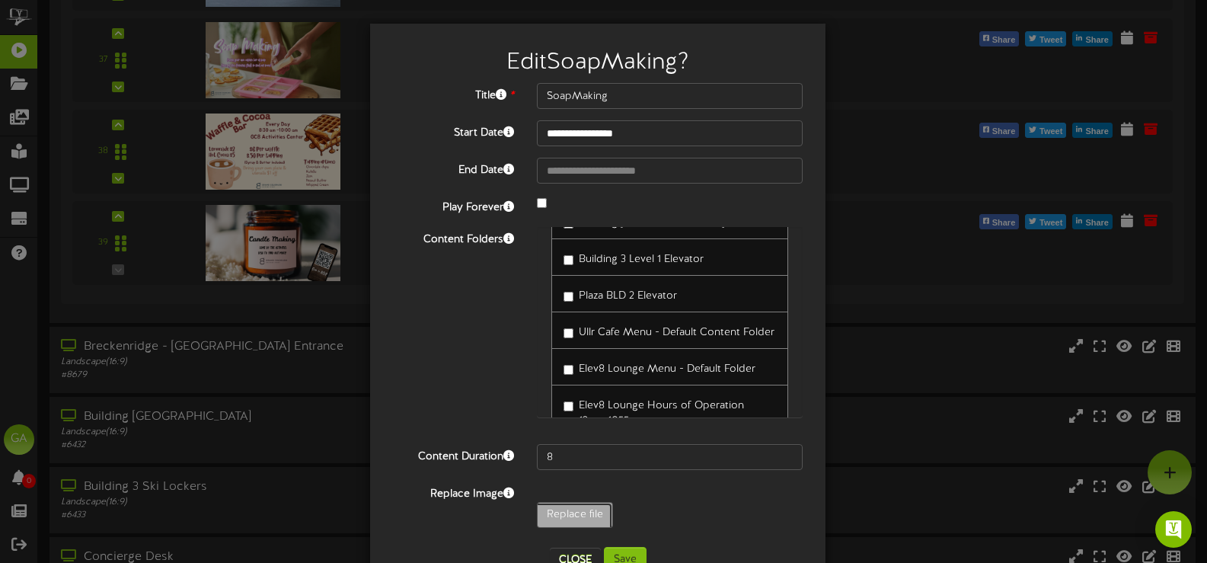
type input "**********"
type input "SoapMaking2"
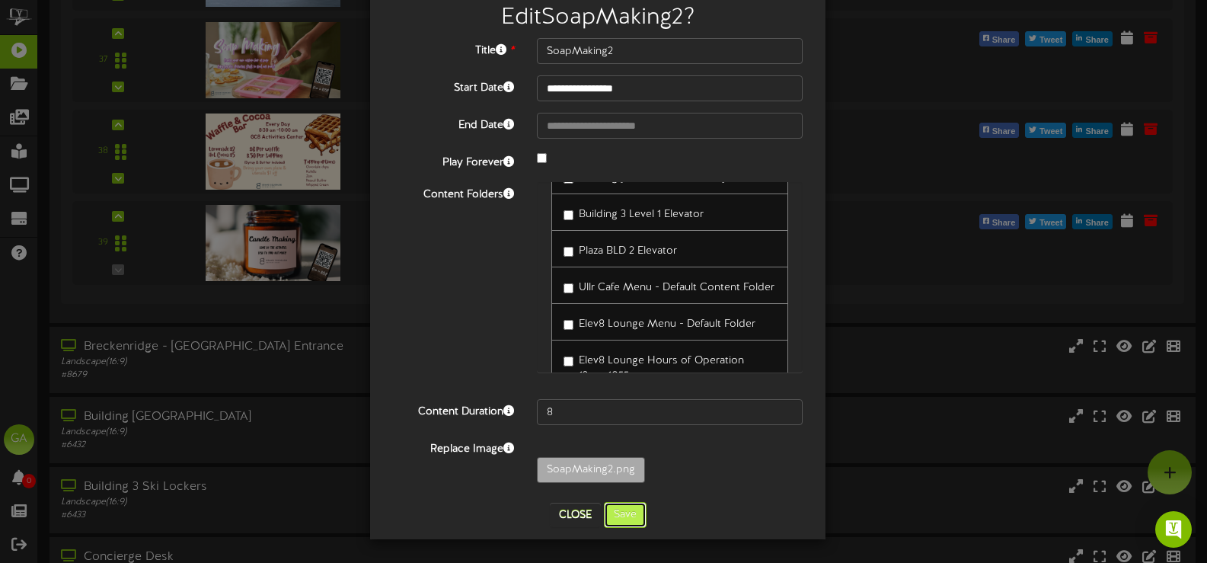
click at [621, 511] on button "Save" at bounding box center [625, 515] width 43 height 26
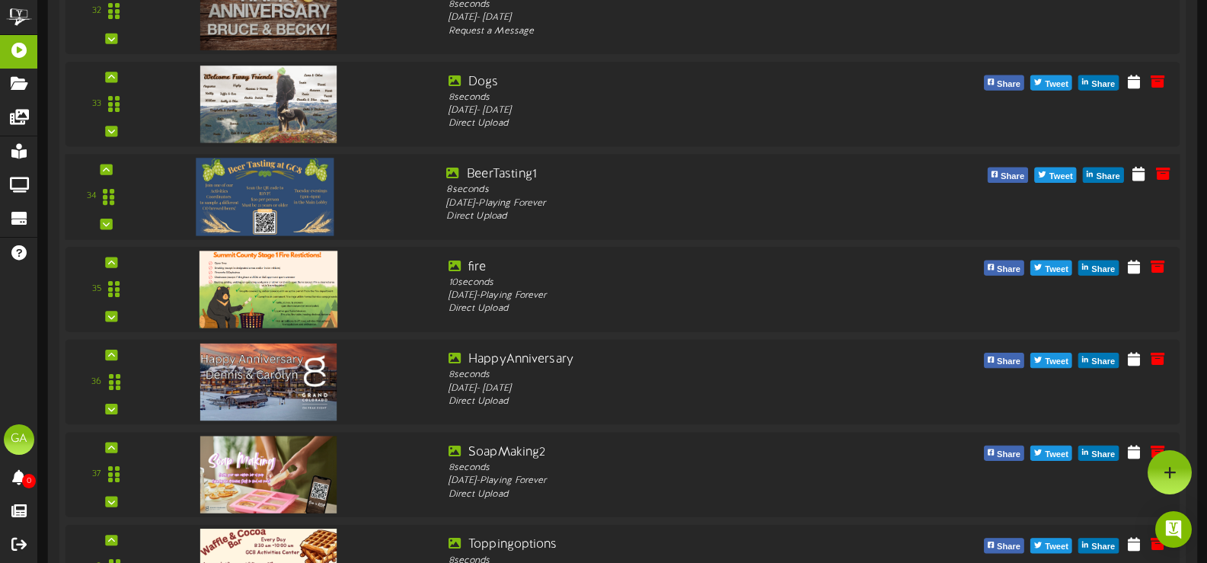
scroll to position [3258, 0]
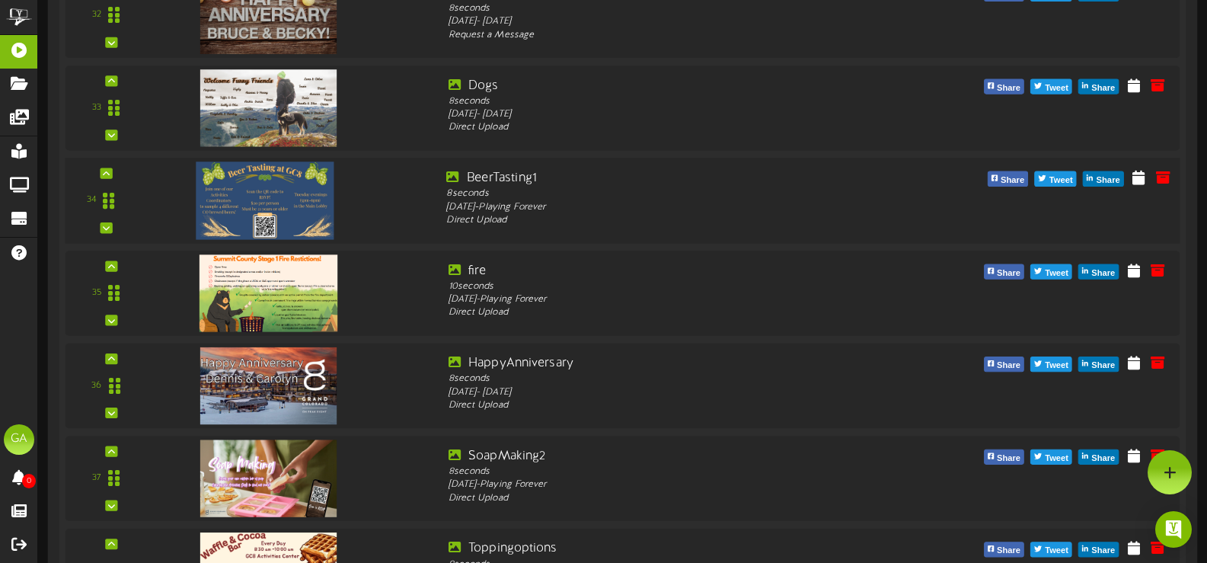
click at [261, 177] on img at bounding box center [265, 200] width 139 height 78
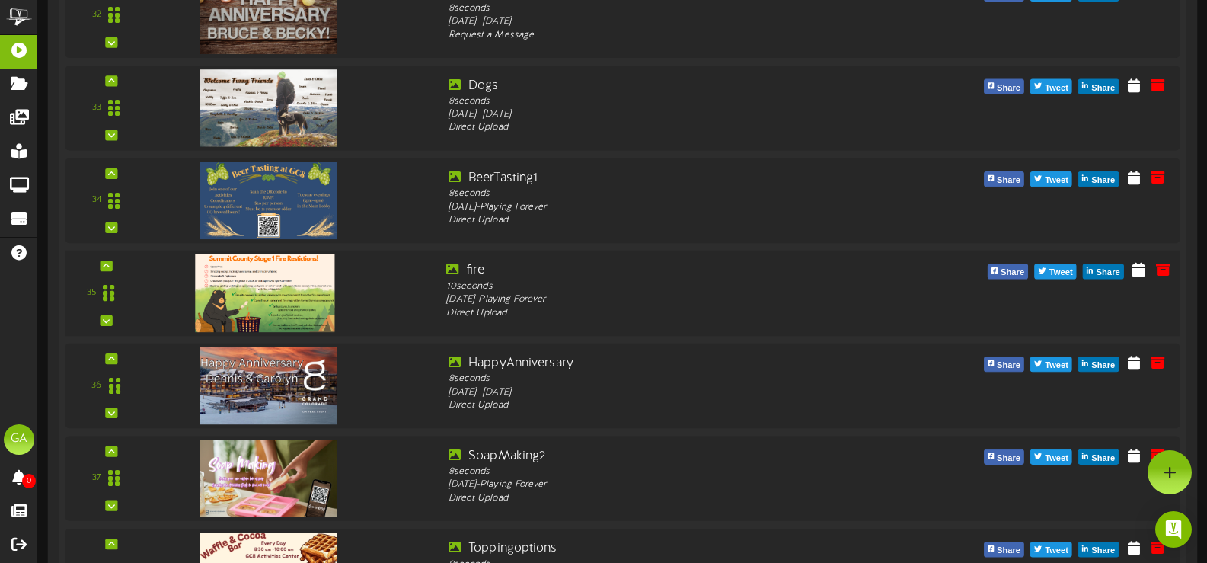
click at [316, 282] on img at bounding box center [264, 293] width 139 height 78
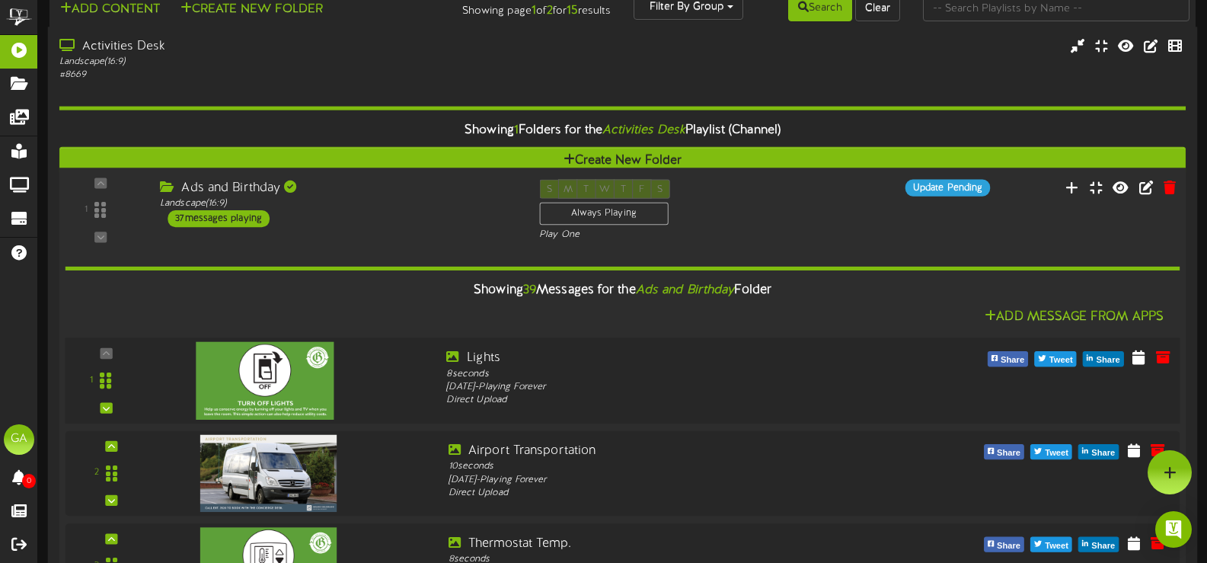
scroll to position [0, 0]
